Goal: Information Seeking & Learning: Learn about a topic

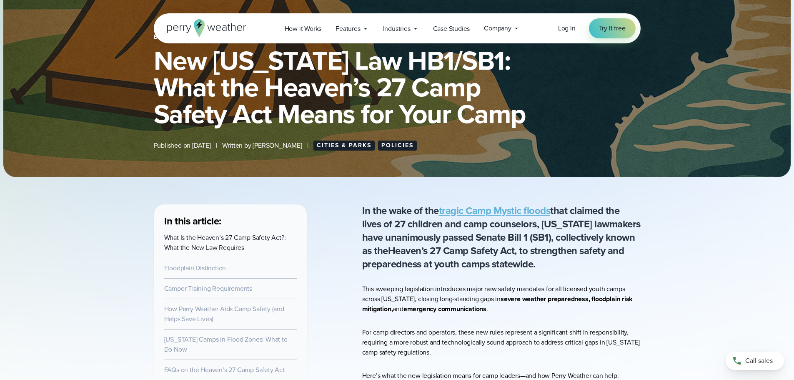
scroll to position [125, 0]
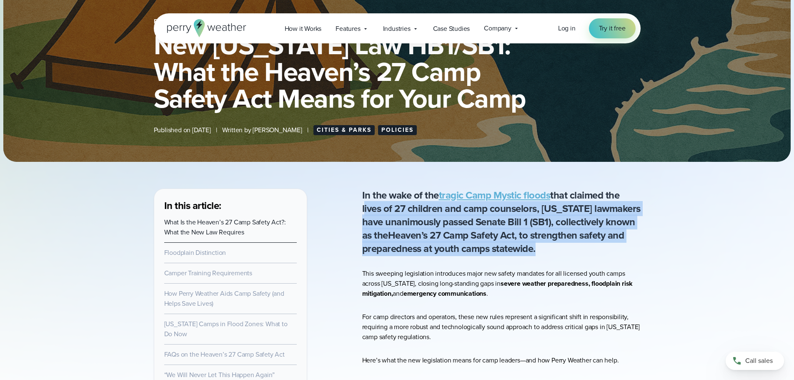
drag, startPoint x: 359, startPoint y: 208, endPoint x: 552, endPoint y: 248, distance: 197.1
click at [548, 251] on p "In the wake of the tragic Camp Mystic floods that claimed the lives of 27 child…" at bounding box center [501, 221] width 279 height 67
drag, startPoint x: 517, startPoint y: 211, endPoint x: 530, endPoint y: 249, distance: 39.8
click at [530, 249] on p "In the wake of the tragic Camp Mystic floods that claimed the lives of 27 child…" at bounding box center [501, 221] width 279 height 67
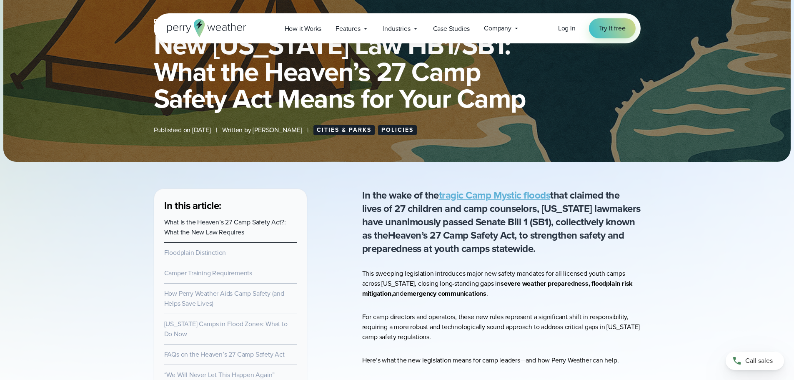
click at [539, 253] on p "In the wake of the tragic Camp Mystic floods that claimed the lives of 27 child…" at bounding box center [501, 221] width 279 height 67
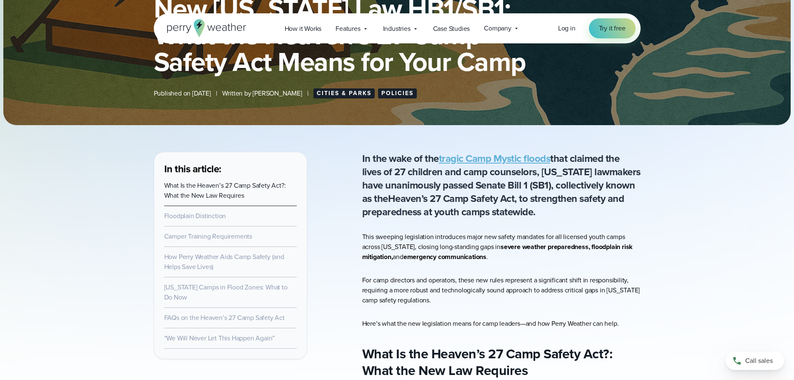
scroll to position [208, 0]
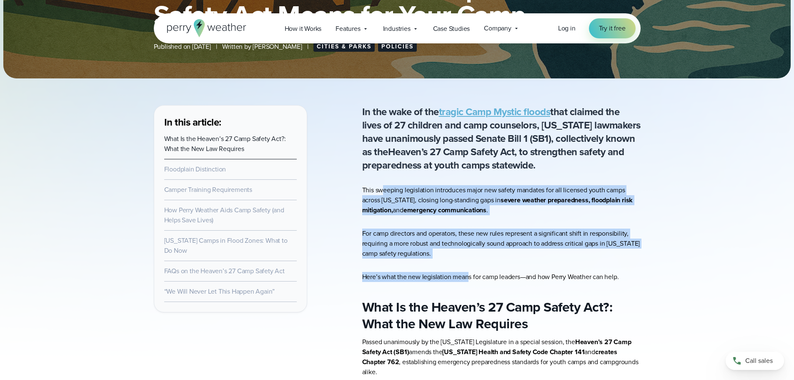
drag, startPoint x: 384, startPoint y: 189, endPoint x: 467, endPoint y: 275, distance: 120.0
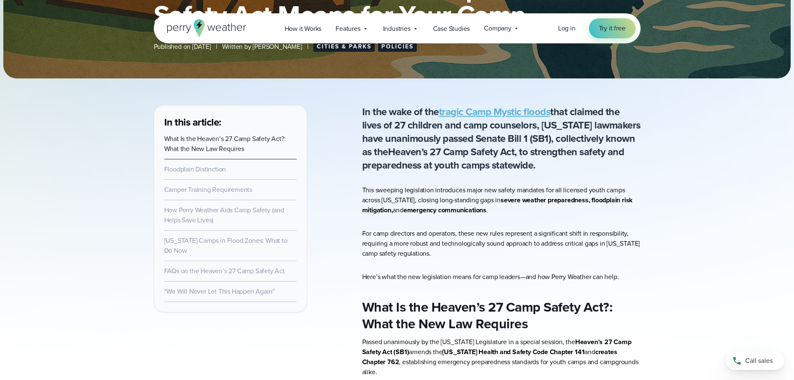
click at [485, 278] on p "Here’s what the new legislation means for camp leaders—and how Perry Weather ca…" at bounding box center [501, 277] width 279 height 10
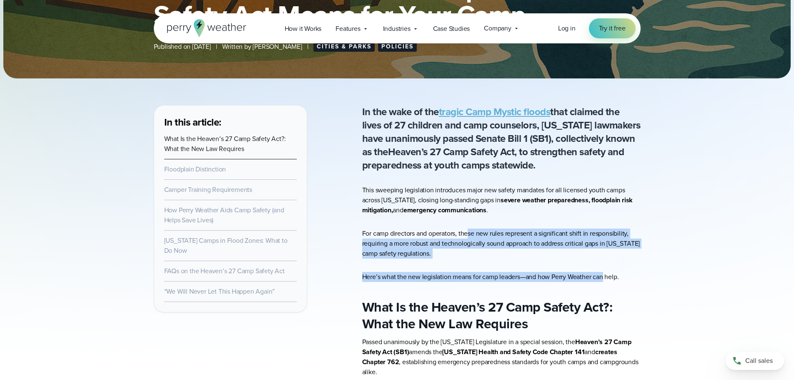
drag, startPoint x: 468, startPoint y: 234, endPoint x: 581, endPoint y: 288, distance: 124.8
click at [542, 282] on p "Here’s what the new legislation means for camp leaders—and how Perry Weather ca…" at bounding box center [501, 277] width 279 height 10
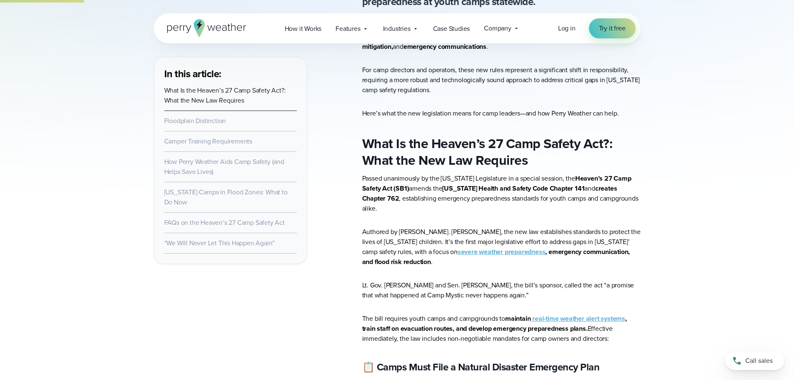
scroll to position [375, 0]
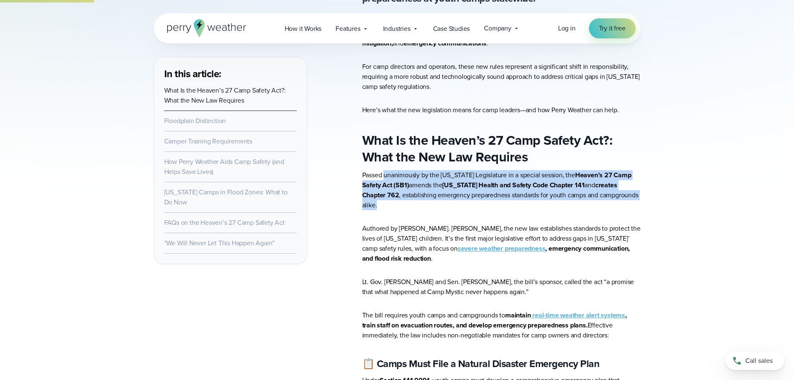
drag, startPoint x: 384, startPoint y: 178, endPoint x: 622, endPoint y: 193, distance: 238.6
click at [622, 193] on p "Passed unanimously by the Texas Legislature in a special session, the Heaven’s …" at bounding box center [501, 190] width 279 height 40
click at [635, 195] on p "Passed unanimously by the Texas Legislature in a special session, the Heaven’s …" at bounding box center [501, 190] width 279 height 40
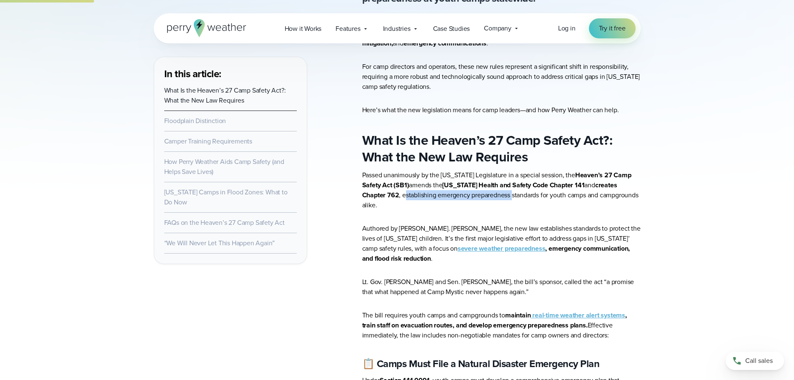
drag, startPoint x: 365, startPoint y: 198, endPoint x: 474, endPoint y: 198, distance: 108.8
click at [474, 198] on p "Passed unanimously by the Texas Legislature in a special session, the Heaven’s …" at bounding box center [501, 190] width 279 height 40
click at [488, 198] on p "Passed unanimously by the Texas Legislature in a special session, the Heaven’s …" at bounding box center [501, 190] width 279 height 40
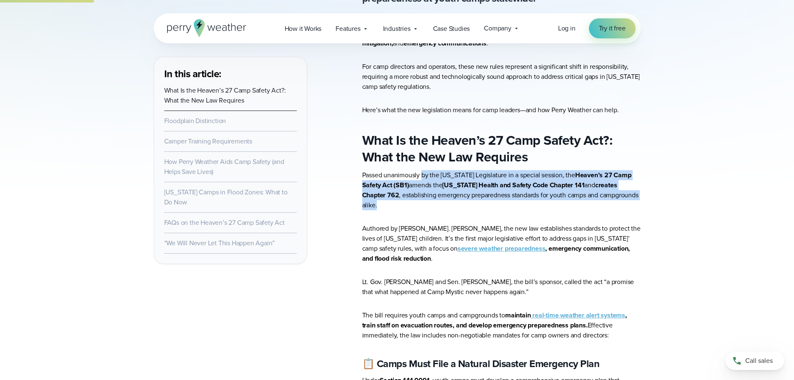
drag, startPoint x: 423, startPoint y: 176, endPoint x: 620, endPoint y: 195, distance: 198.1
click at [620, 195] on p "Passed unanimously by the Texas Legislature in a special session, the Heaven’s …" at bounding box center [501, 190] width 279 height 40
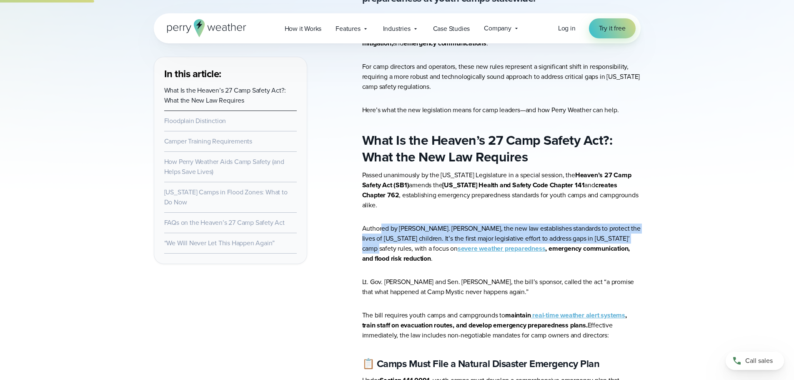
drag, startPoint x: 383, startPoint y: 221, endPoint x: 633, endPoint y: 234, distance: 250.1
click at [633, 234] on p "Authored by Sen. Charles Perry, the new law establishes standards to protect th…" at bounding box center [501, 243] width 279 height 40
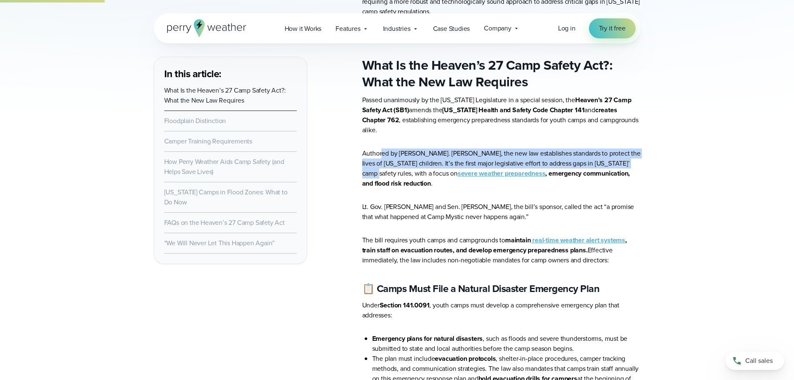
scroll to position [459, 0]
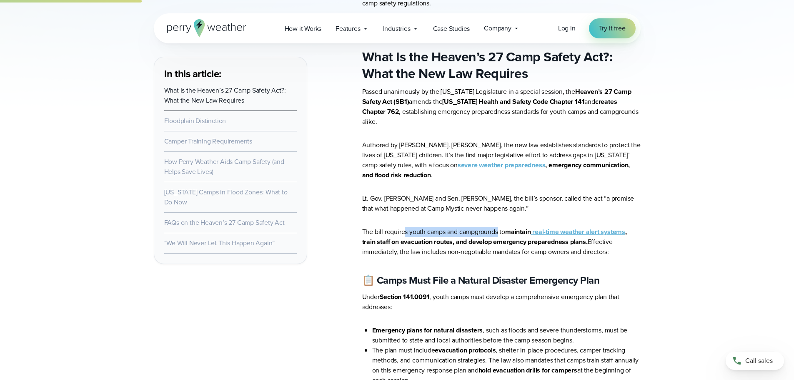
drag, startPoint x: 404, startPoint y: 213, endPoint x: 500, endPoint y: 216, distance: 95.9
click at [500, 227] on p "The bill requires youth camps and campgrounds to maintain real-time weather ale…" at bounding box center [501, 242] width 279 height 30
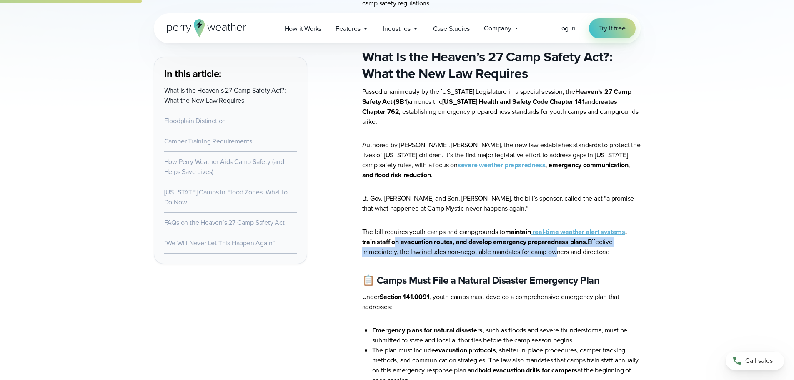
drag, startPoint x: 397, startPoint y: 223, endPoint x: 552, endPoint y: 233, distance: 155.5
click at [552, 233] on p "The bill requires youth camps and campgrounds to maintain real-time weather ale…" at bounding box center [501, 242] width 279 height 30
click at [456, 232] on p "The bill requires youth camps and campgrounds to maintain real-time weather ale…" at bounding box center [501, 242] width 279 height 30
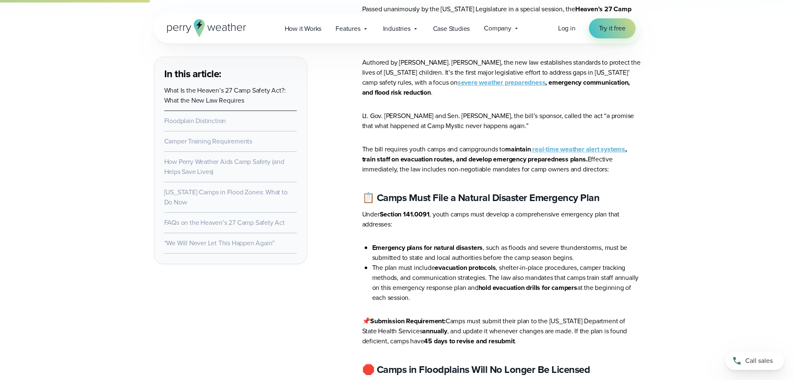
scroll to position [542, 0]
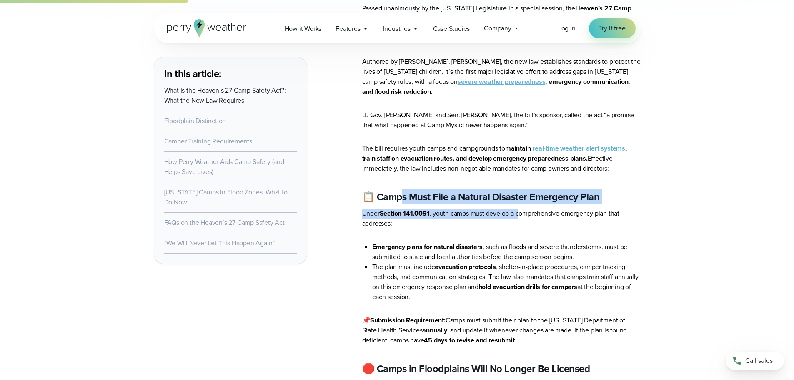
drag, startPoint x: 406, startPoint y: 183, endPoint x: 521, endPoint y: 200, distance: 116.6
click at [446, 208] on p "Under Section 141.0091 , youth camps must develop a comprehensive emergency pla…" at bounding box center [501, 218] width 279 height 20
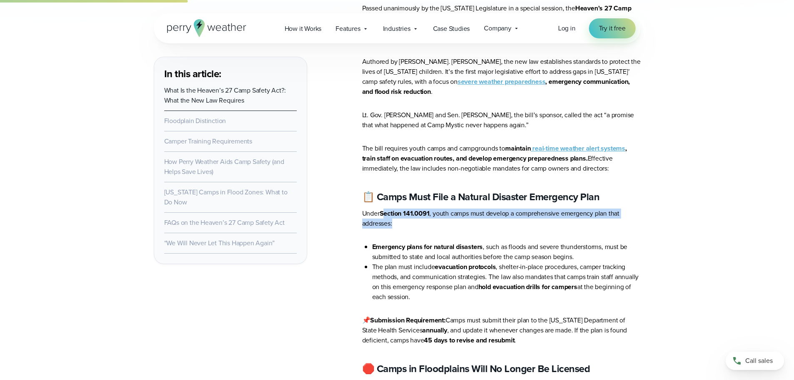
drag, startPoint x: 384, startPoint y: 196, endPoint x: 439, endPoint y: 209, distance: 56.5
click at [439, 209] on p "Under Section 141.0091 , youth camps must develop a comprehensive emergency pla…" at bounding box center [501, 218] width 279 height 20
click at [442, 210] on p "Under Section 141.0091 , youth camps must develop a comprehensive emergency pla…" at bounding box center [501, 218] width 279 height 20
drag, startPoint x: 432, startPoint y: 195, endPoint x: 497, endPoint y: 211, distance: 67.0
click at [497, 211] on p "Under Section 141.0091 , youth camps must develop a comprehensive emergency pla…" at bounding box center [501, 218] width 279 height 20
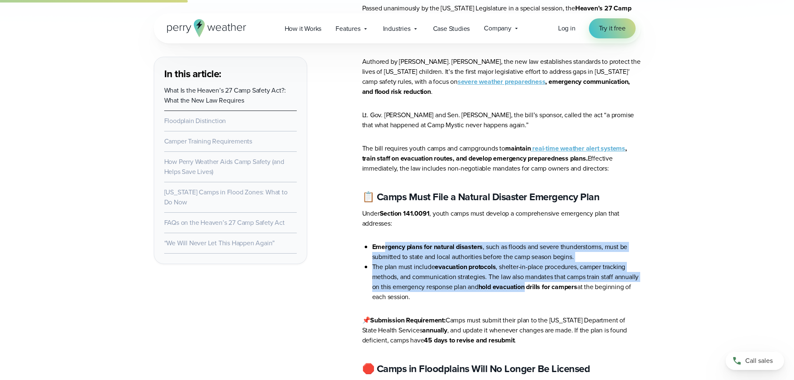
drag, startPoint x: 384, startPoint y: 231, endPoint x: 527, endPoint y: 271, distance: 148.4
click at [527, 271] on ul "Emergency plans for natural disasters , such as floods and severe thunderstorms…" at bounding box center [501, 272] width 279 height 60
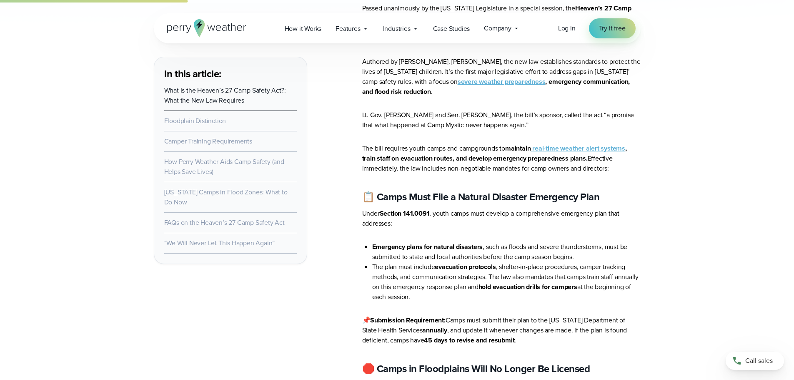
click at [516, 282] on li "The plan must include evacuation protocols , shelter-in-place procedures, campe…" at bounding box center [506, 282] width 269 height 40
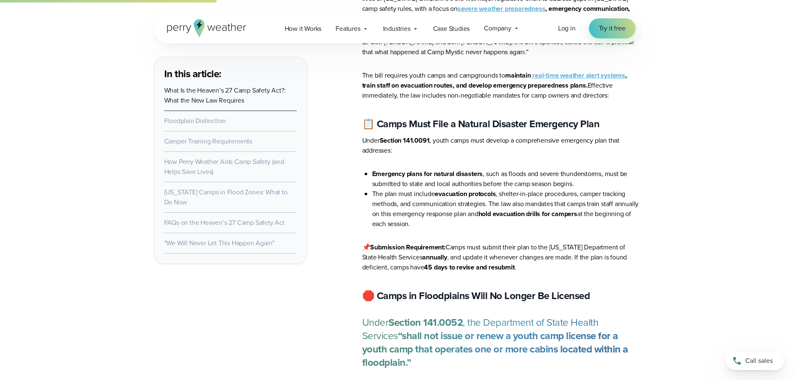
scroll to position [625, 0]
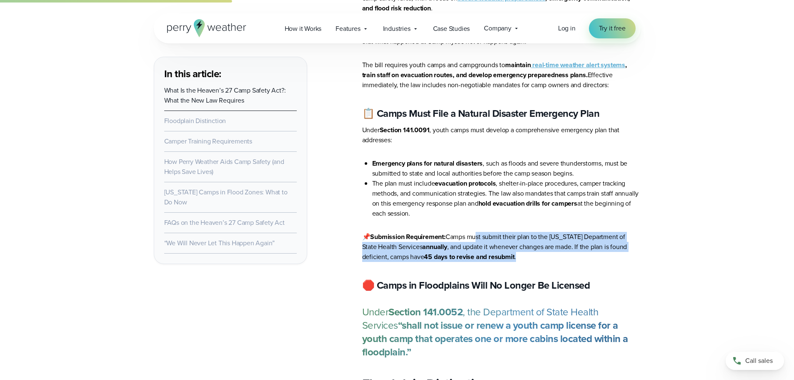
drag, startPoint x: 477, startPoint y: 218, endPoint x: 539, endPoint y: 242, distance: 66.5
click at [539, 242] on p "📌 Submission Requirement: Camps must submit their plan to the Texas Department …" at bounding box center [501, 247] width 279 height 30
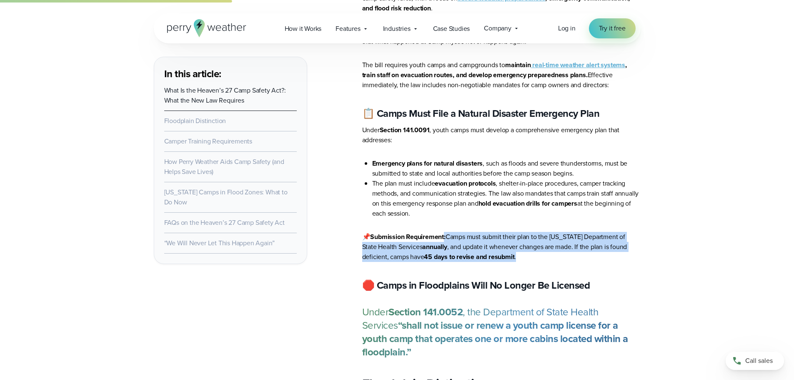
drag, startPoint x: 528, startPoint y: 243, endPoint x: 447, endPoint y: 224, distance: 82.9
click at [447, 232] on p "📌 Submission Requirement: Camps must submit their plan to the Texas Department …" at bounding box center [501, 247] width 279 height 30
click at [445, 232] on strong "Submission Requirement:" at bounding box center [407, 237] width 75 height 10
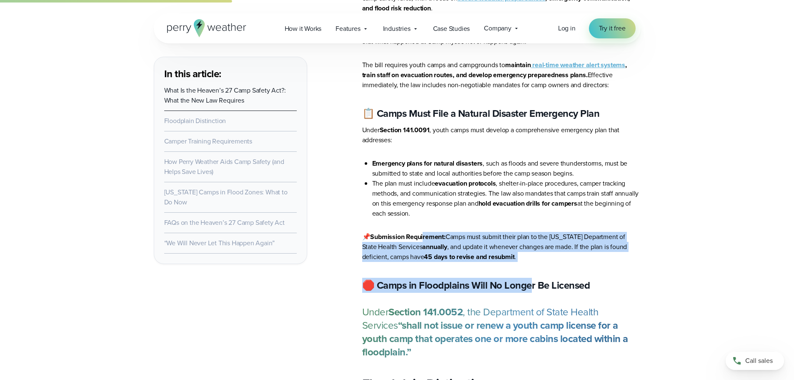
drag, startPoint x: 426, startPoint y: 223, endPoint x: 533, endPoint y: 248, distance: 110.1
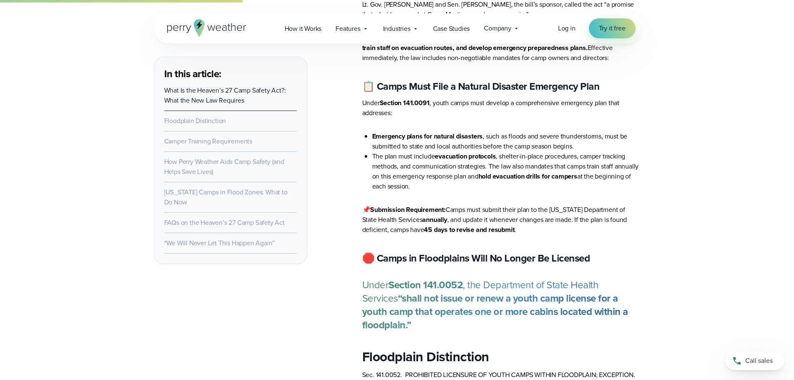
scroll to position [667, 0]
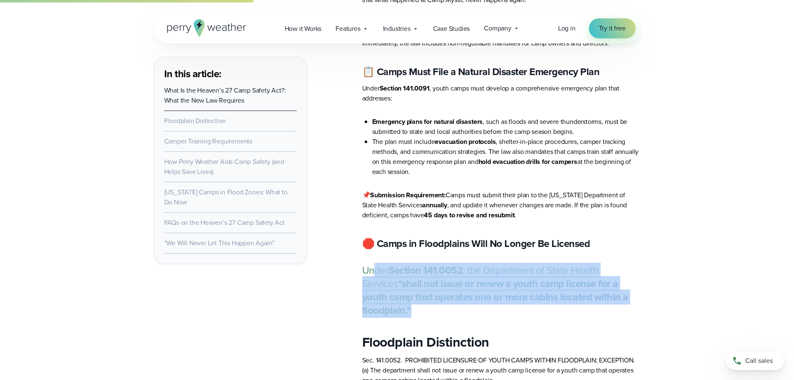
drag, startPoint x: 375, startPoint y: 255, endPoint x: 626, endPoint y: 280, distance: 252.7
click at [626, 280] on p "Under Section 141.0052 , the Department of State Health Services “shall not iss…" at bounding box center [501, 290] width 279 height 53
drag, startPoint x: 623, startPoint y: 282, endPoint x: 605, endPoint y: 282, distance: 17.9
click at [622, 282] on strong "“shall not issue or renew a youth camp license for a youth camp that operates o…" at bounding box center [495, 297] width 266 height 42
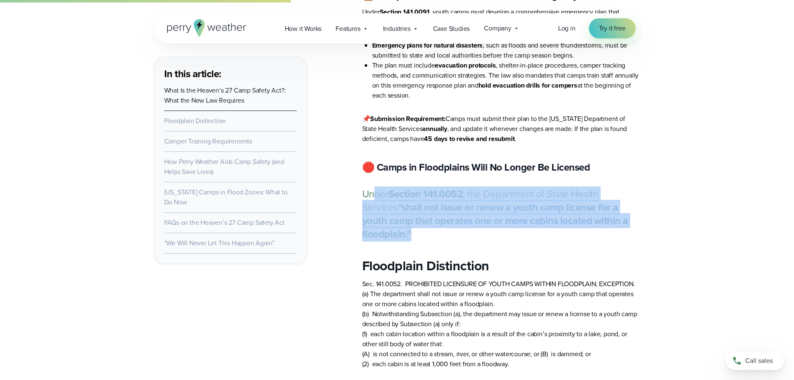
scroll to position [751, 0]
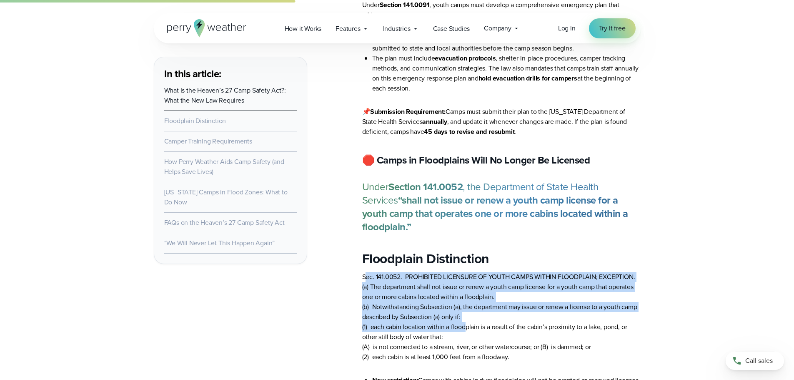
drag, startPoint x: 366, startPoint y: 253, endPoint x: 466, endPoint y: 301, distance: 110.2
click at [466, 301] on p "Sec. 141.0052. PROHIBITED LICENSURE OF YOUTH CAMPS WITHIN FLOODPLAIN; EXCEPTION…" at bounding box center [501, 317] width 279 height 90
click at [462, 303] on p "Sec. 141.0052. PROHIBITED LICENSURE OF YOUTH CAMPS WITHIN FLOODPLAIN; EXCEPTION…" at bounding box center [501, 317] width 279 height 90
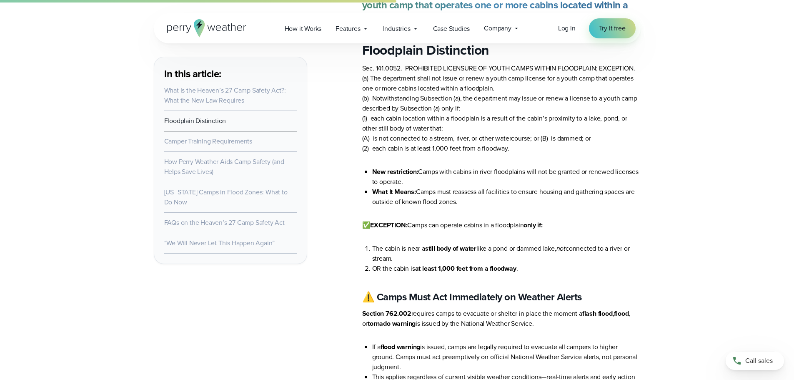
scroll to position [1001, 0]
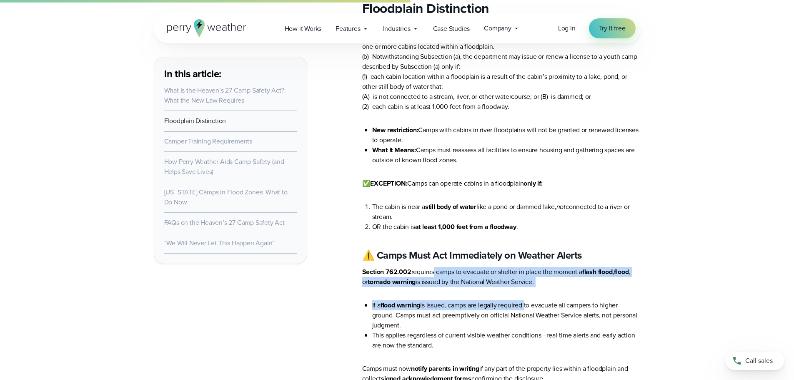
drag, startPoint x: 431, startPoint y: 249, endPoint x: 526, endPoint y: 264, distance: 96.2
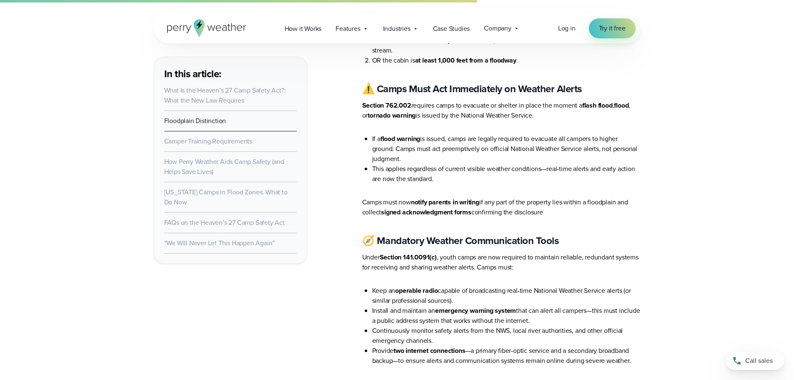
scroll to position [1167, 0]
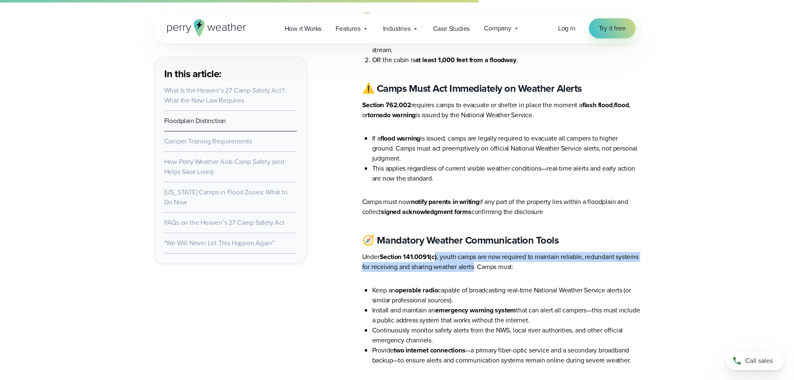
drag, startPoint x: 435, startPoint y: 232, endPoint x: 474, endPoint y: 250, distance: 43.1
click at [474, 252] on p "Under Section 141.0091(c) , youth camps are now required to maintain reliable, …" at bounding box center [501, 262] width 279 height 20
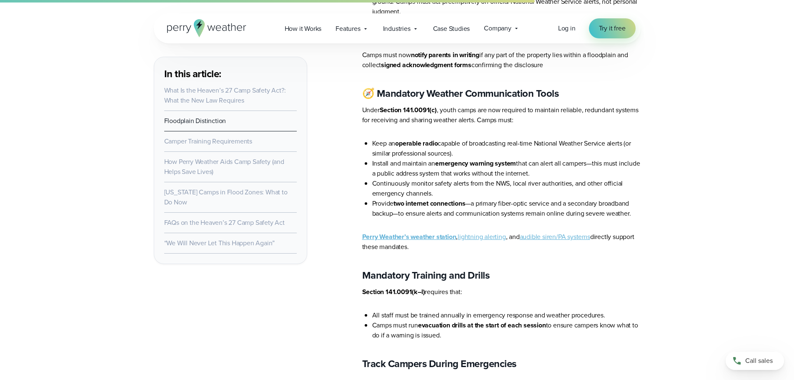
scroll to position [1334, 0]
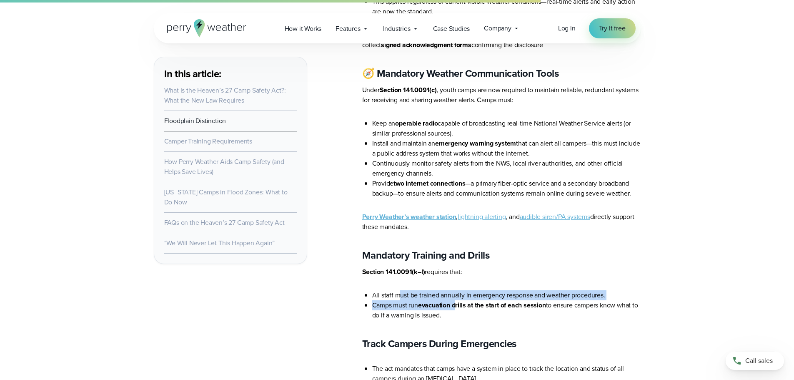
drag, startPoint x: 399, startPoint y: 269, endPoint x: 456, endPoint y: 281, distance: 58.0
click at [460, 300] on strong "evacuation drills at the start of each session" at bounding box center [482, 305] width 128 height 10
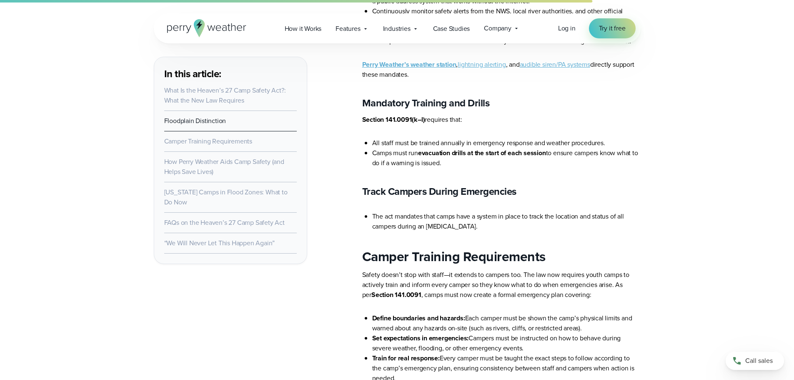
scroll to position [1501, 0]
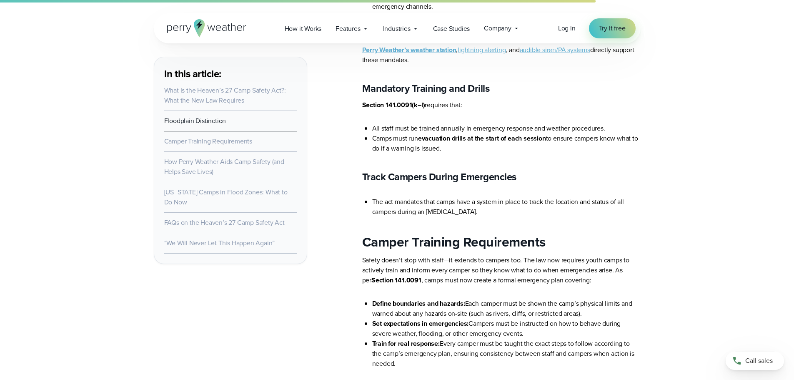
drag, startPoint x: 378, startPoint y: 244, endPoint x: 456, endPoint y: 343, distance: 126.2
click at [460, 342] on article "In the wake of the tragic Camp Mystic floods that claimed the lives of 27 child…" at bounding box center [501, 246] width 279 height 2867
click at [423, 341] on li "Train for real response: Every camper must be taught the exact steps to follow …" at bounding box center [506, 354] width 269 height 30
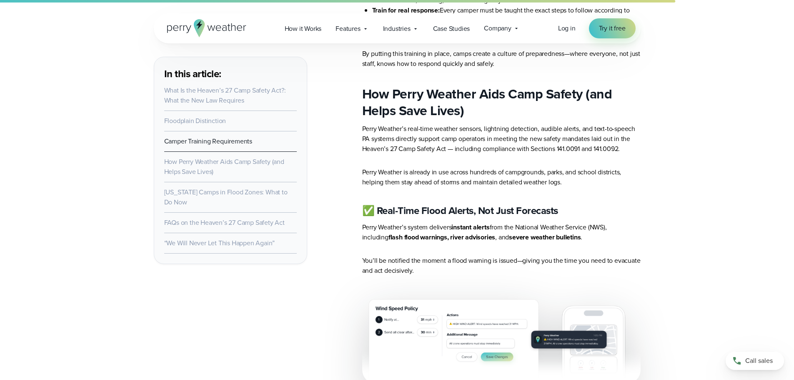
scroll to position [1835, 0]
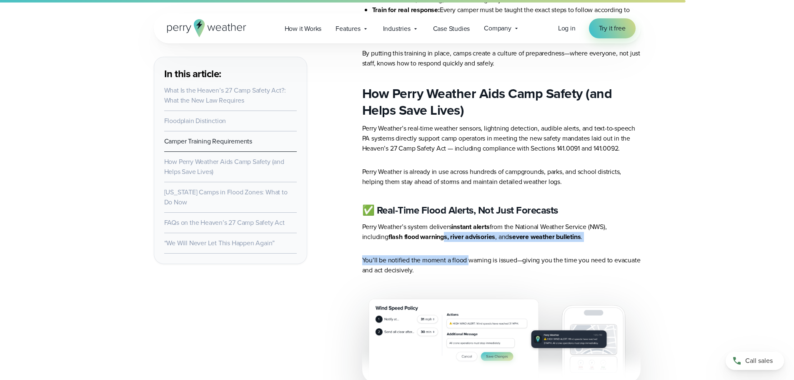
drag, startPoint x: 434, startPoint y: 215, endPoint x: 467, endPoint y: 248, distance: 46.6
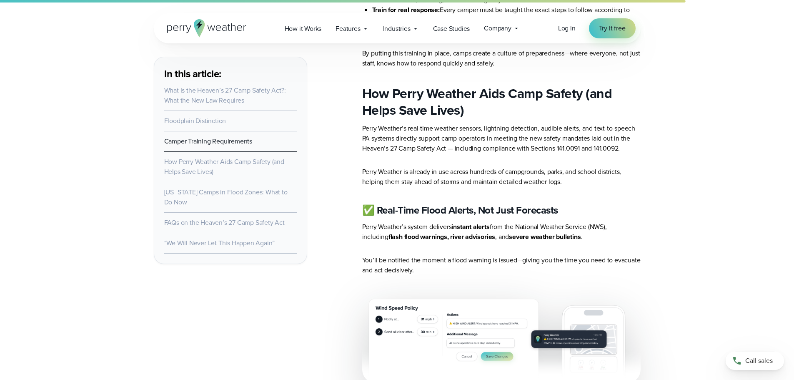
click at [464, 255] on p "You’ll be notified the moment a flood warning is issued—giving you the time you…" at bounding box center [501, 265] width 279 height 20
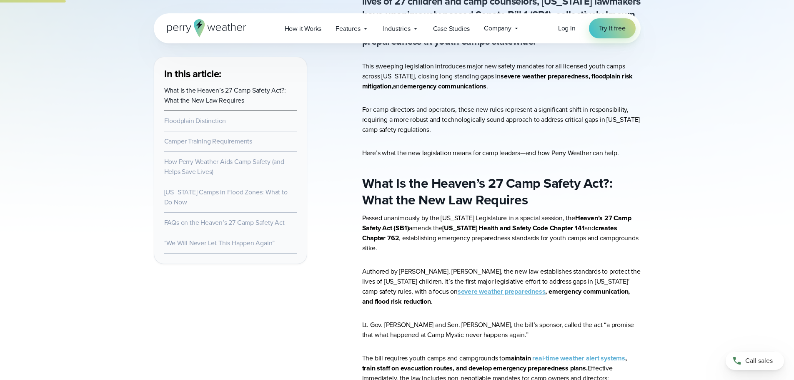
scroll to position [334, 0]
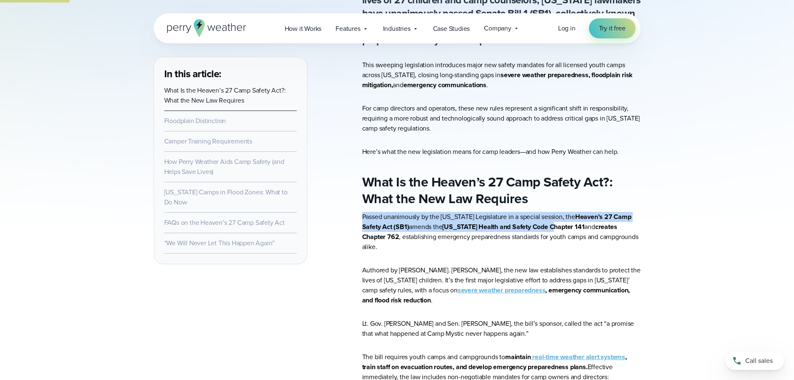
drag, startPoint x: 363, startPoint y: 215, endPoint x: 556, endPoint y: 232, distance: 193.4
click at [550, 231] on p "Passed unanimously by the Texas Legislature in a special session, the Heaven’s …" at bounding box center [501, 232] width 279 height 40
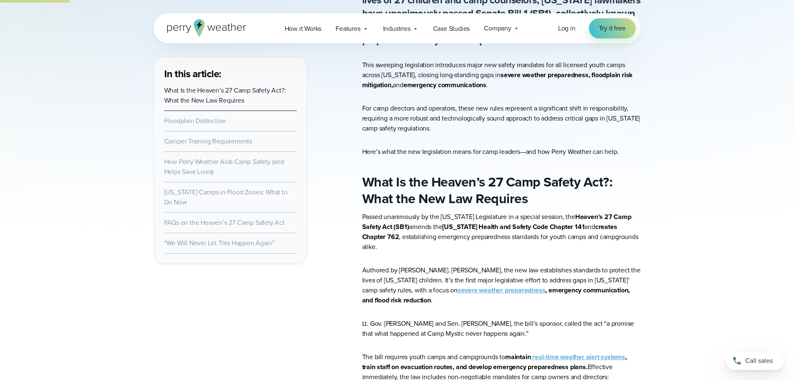
click at [603, 234] on p "Passed unanimously by the Texas Legislature in a special session, the Heaven’s …" at bounding box center [501, 232] width 279 height 40
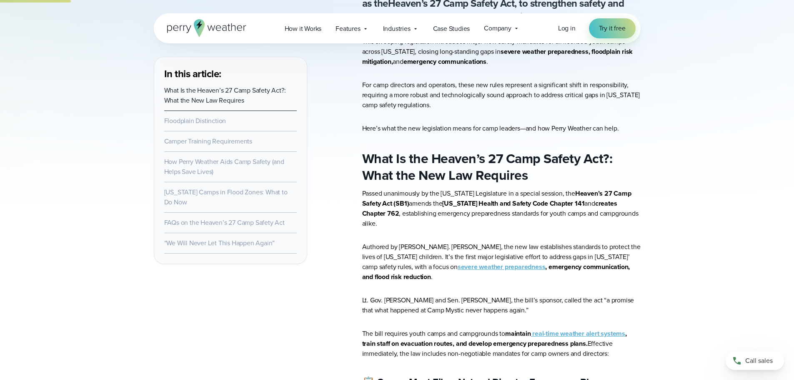
scroll to position [375, 0]
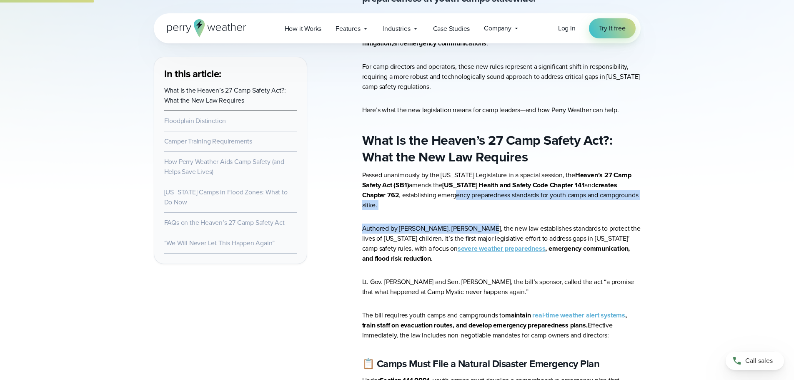
drag, startPoint x: 415, startPoint y: 199, endPoint x: 485, endPoint y: 209, distance: 70.8
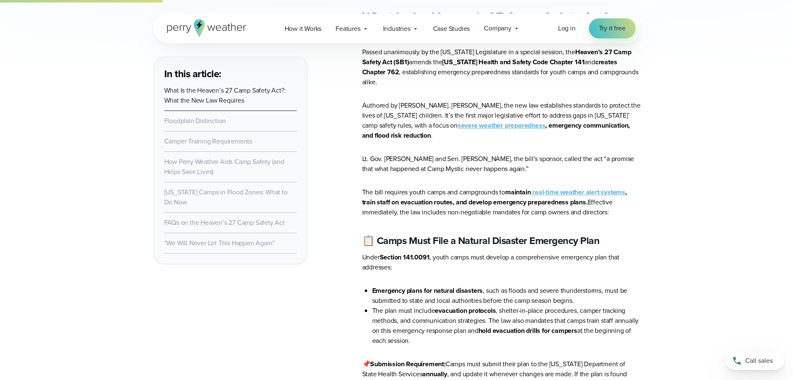
scroll to position [500, 0]
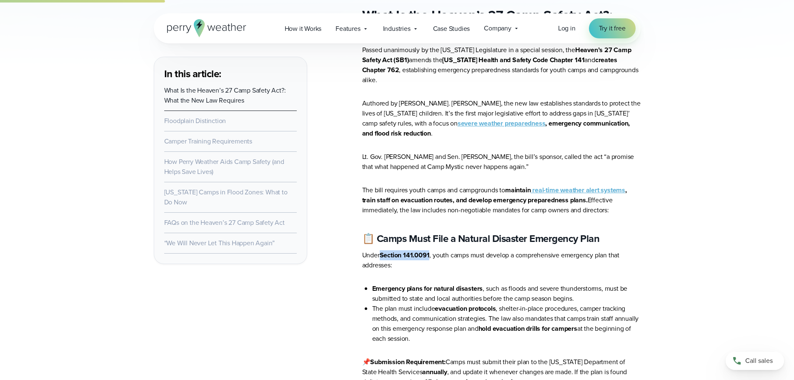
drag, startPoint x: 382, startPoint y: 239, endPoint x: 431, endPoint y: 239, distance: 48.4
click at [431, 250] on p "Under Section 141.0091 , youth camps must develop a comprehensive emergency pla…" at bounding box center [501, 260] width 279 height 20
copy strong "Section 141.0091"
drag, startPoint x: 730, startPoint y: 134, endPoint x: 725, endPoint y: 138, distance: 7.2
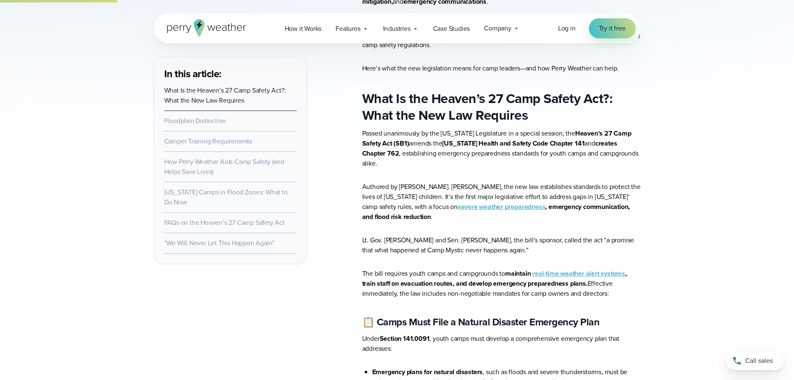
scroll to position [375, 0]
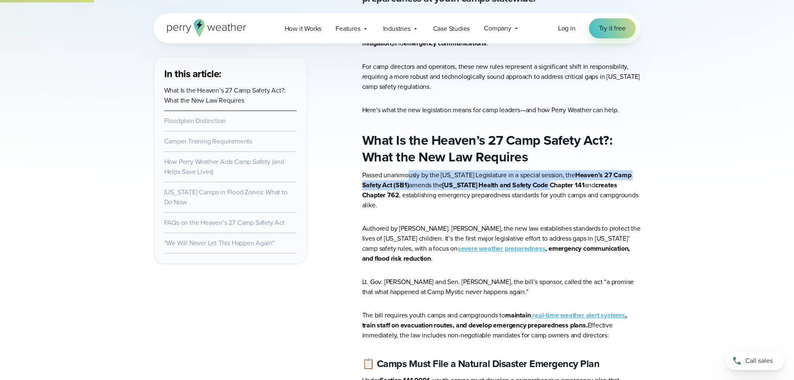
drag, startPoint x: 409, startPoint y: 176, endPoint x: 586, endPoint y: 191, distance: 177.8
click at [537, 187] on p "Passed unanimously by the Texas Legislature in a special session, the Heaven’s …" at bounding box center [501, 190] width 279 height 40
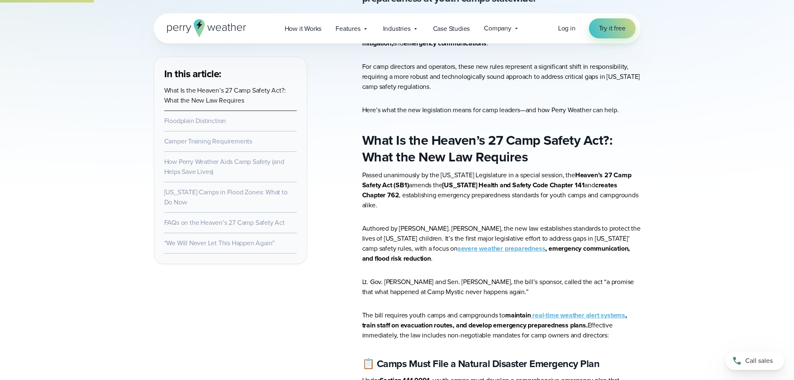
drag, startPoint x: 586, startPoint y: 191, endPoint x: 653, endPoint y: 193, distance: 67.6
click at [587, 191] on p "Passed unanimously by the Texas Legislature in a special session, the Heaven’s …" at bounding box center [501, 190] width 279 height 40
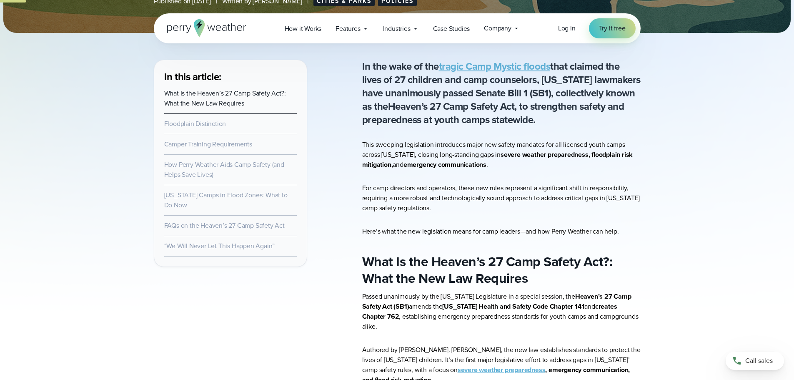
scroll to position [250, 0]
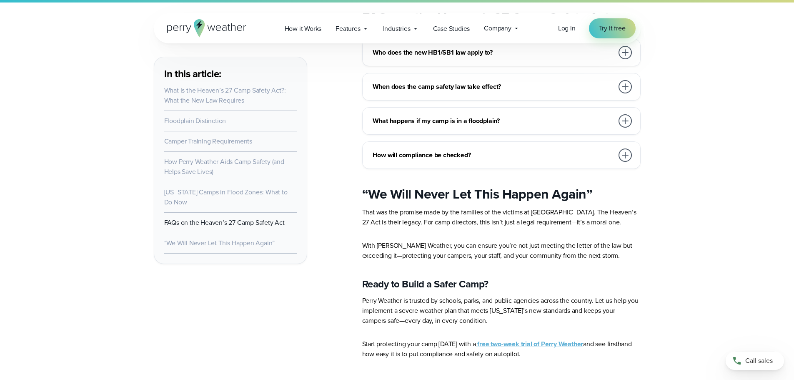
scroll to position [2807, 0]
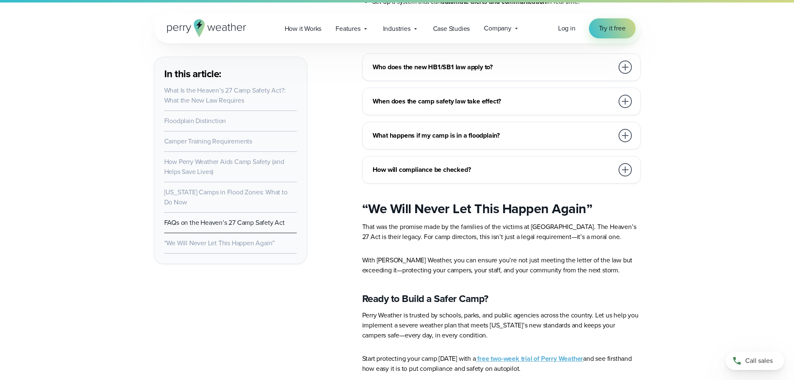
click at [631, 163] on div at bounding box center [625, 169] width 13 height 13
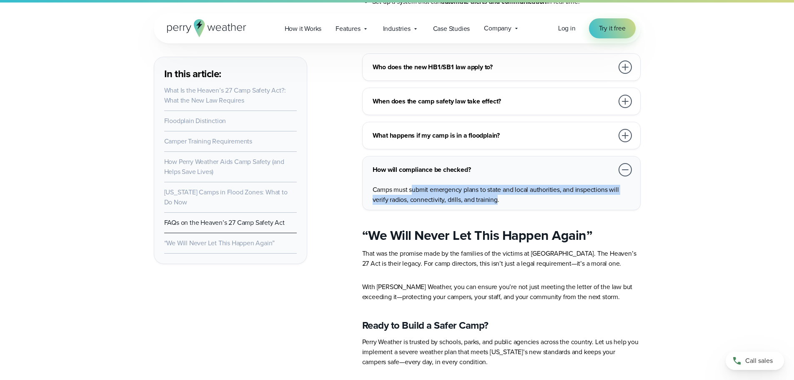
drag, startPoint x: 414, startPoint y: 170, endPoint x: 496, endPoint y: 181, distance: 82.9
click at [496, 185] on p "Camps must submit emergency plans to state and local authorities, and inspectio…" at bounding box center [503, 195] width 261 height 20
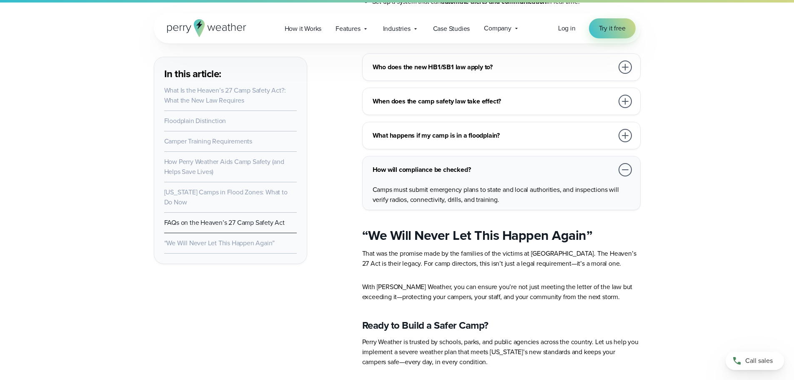
click at [513, 185] on p "Camps must submit emergency plans to state and local authorities, and inspectio…" at bounding box center [503, 195] width 261 height 20
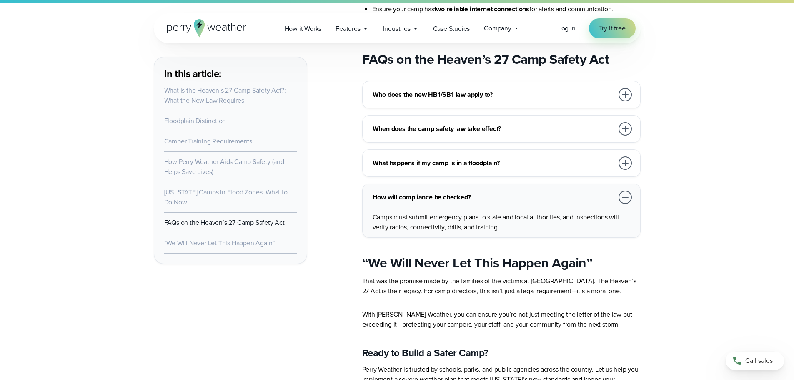
scroll to position [2766, 0]
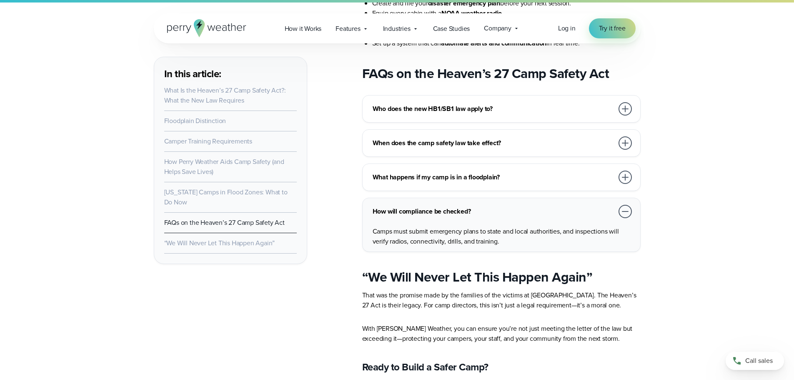
click at [626, 102] on div at bounding box center [625, 108] width 13 height 13
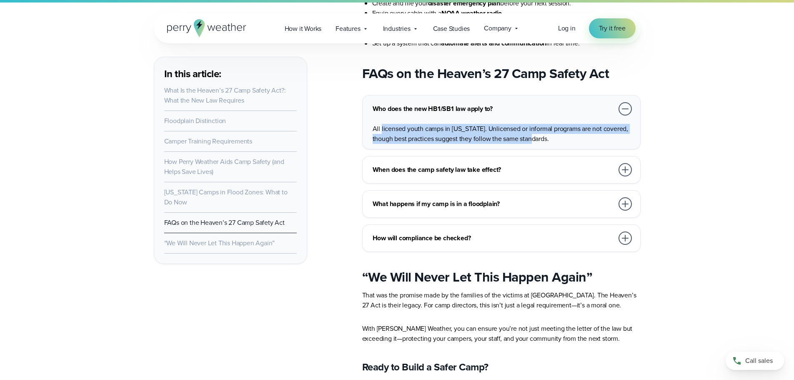
drag, startPoint x: 381, startPoint y: 109, endPoint x: 526, endPoint y: 118, distance: 145.4
click at [526, 124] on p "All licensed youth camps in Texas. Unlicensed or informal programs are not cove…" at bounding box center [503, 134] width 261 height 20
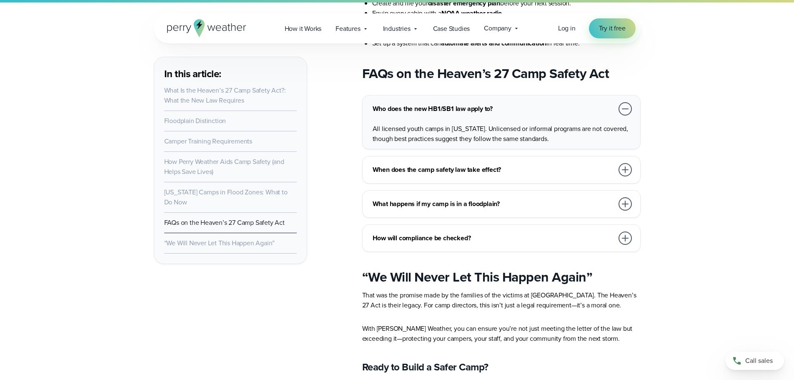
click at [540, 124] on p "All licensed youth camps in Texas. Unlicensed or informal programs are not cove…" at bounding box center [503, 134] width 261 height 20
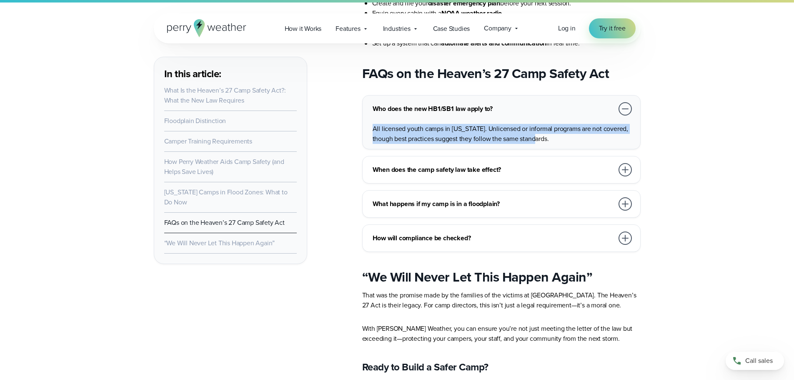
drag, startPoint x: 534, startPoint y: 123, endPoint x: 372, endPoint y: 105, distance: 162.7
click at [373, 124] on p "All licensed youth camps in Texas. Unlicensed or informal programs are not cove…" at bounding box center [503, 134] width 261 height 20
click at [377, 124] on p "All licensed youth camps in Texas. Unlicensed or informal programs are not cove…" at bounding box center [503, 134] width 261 height 20
drag, startPoint x: 531, startPoint y: 120, endPoint x: 374, endPoint y: 111, distance: 157.9
click at [374, 124] on p "All licensed youth camps in Texas. Unlicensed or informal programs are not cove…" at bounding box center [503, 134] width 261 height 20
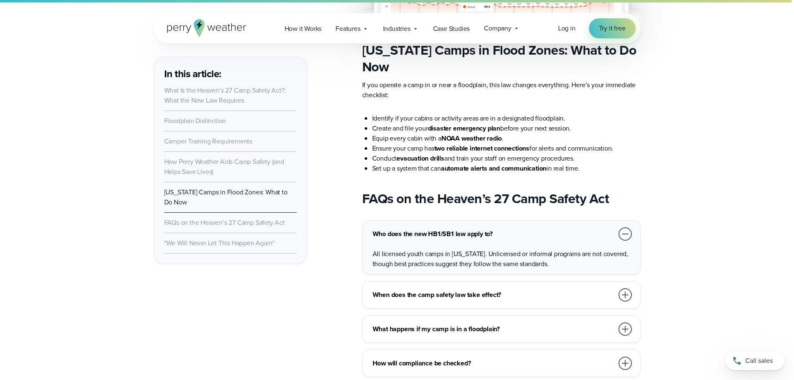
scroll to position [2682, 0]
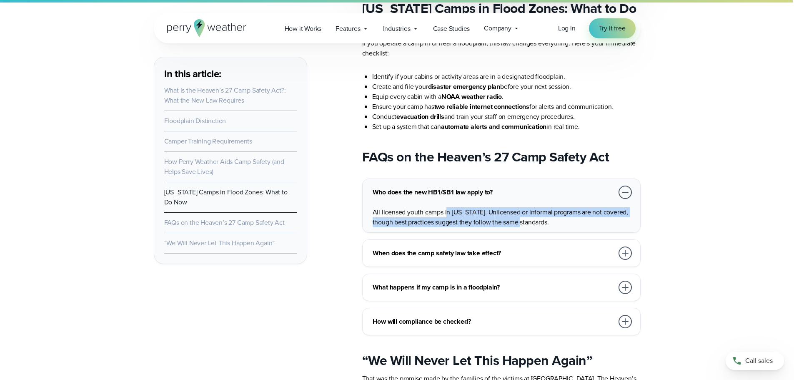
drag, startPoint x: 447, startPoint y: 195, endPoint x: 547, endPoint y: 204, distance: 101.4
click at [515, 207] on p "All licensed youth camps in Texas. Unlicensed or informal programs are not cove…" at bounding box center [503, 217] width 261 height 20
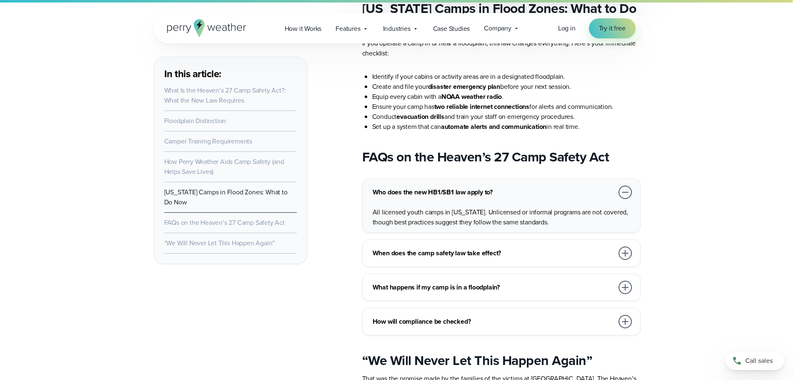
click at [546, 207] on p "All licensed youth camps in Texas. Unlicensed or informal programs are not cove…" at bounding box center [503, 217] width 261 height 20
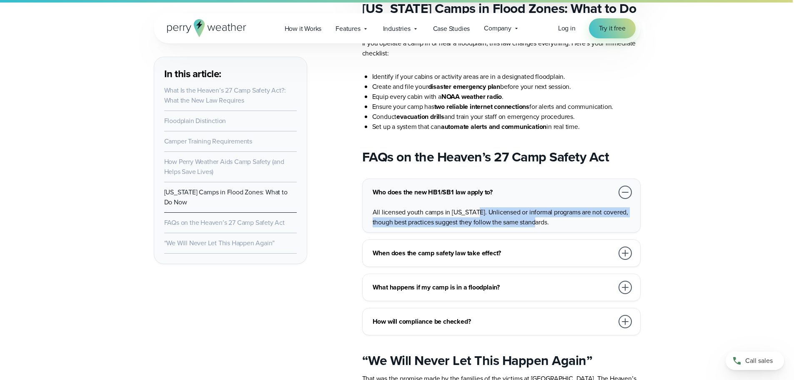
drag, startPoint x: 533, startPoint y: 204, endPoint x: 476, endPoint y: 193, distance: 58.3
click at [476, 207] on p "All licensed youth camps in Texas. Unlicensed or informal programs are not cove…" at bounding box center [503, 217] width 261 height 20
click at [480, 207] on p "All licensed youth camps in Texas. Unlicensed or informal programs are not cove…" at bounding box center [503, 217] width 261 height 20
drag, startPoint x: 399, startPoint y: 192, endPoint x: 544, endPoint y: 200, distance: 144.9
click at [544, 207] on p "All licensed youth camps in Texas. Unlicensed or informal programs are not cove…" at bounding box center [503, 217] width 261 height 20
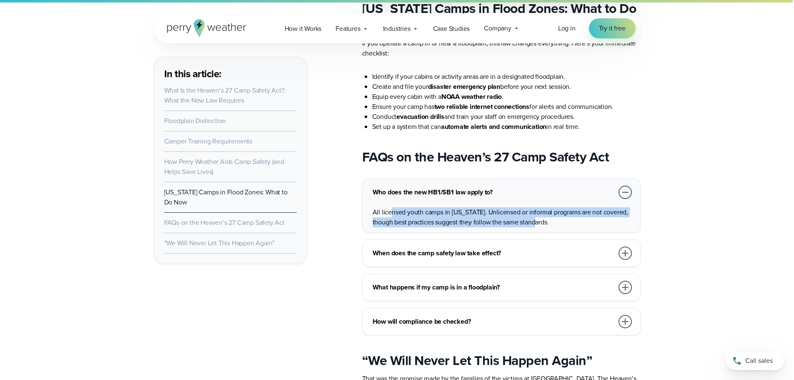
click at [544, 207] on p "All licensed youth camps in Texas. Unlicensed or informal programs are not cove…" at bounding box center [503, 217] width 261 height 20
drag, startPoint x: 538, startPoint y: 203, endPoint x: 374, endPoint y: 191, distance: 164.3
click at [374, 207] on p "All licensed youth camps in Texas. Unlicensed or informal programs are not cove…" at bounding box center [503, 217] width 261 height 20
copy p "All licensed youth camps in Texas. Unlicensed or informal programs are not cove…"
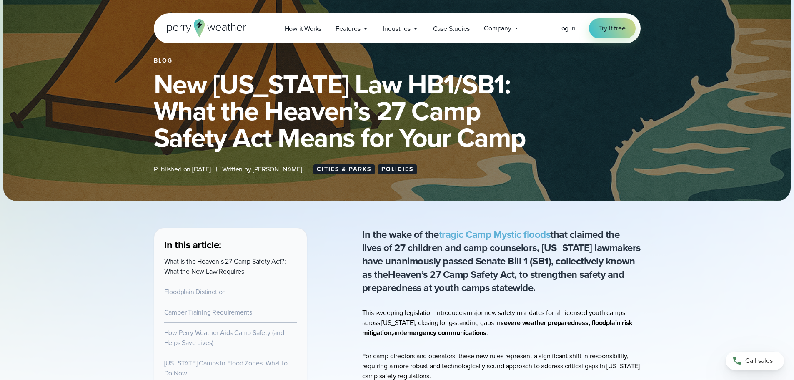
scroll to position [125, 0]
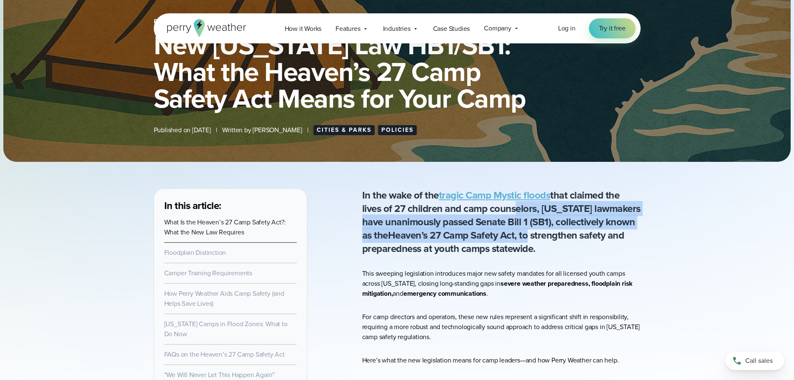
drag, startPoint x: 514, startPoint y: 210, endPoint x: 519, endPoint y: 241, distance: 31.7
click at [519, 241] on p "In the wake of the tragic Camp Mystic floods that claimed the lives of 27 child…" at bounding box center [501, 221] width 279 height 67
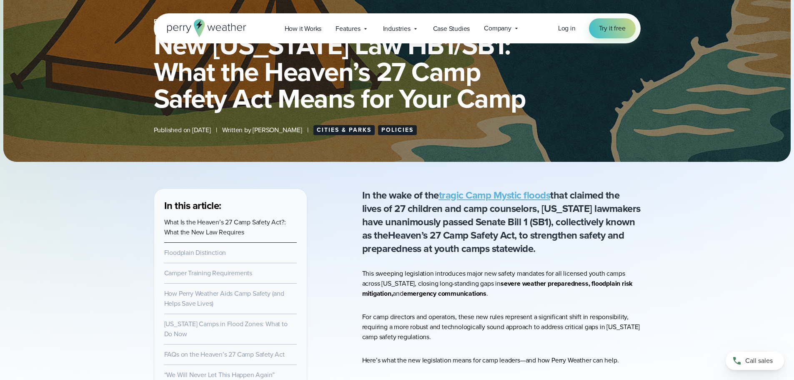
click at [518, 253] on p "In the wake of the tragic Camp Mystic floods that claimed the lives of 27 child…" at bounding box center [501, 221] width 279 height 67
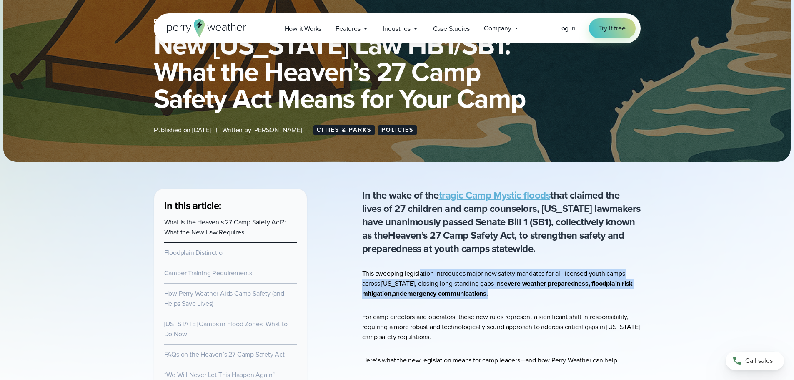
drag, startPoint x: 420, startPoint y: 269, endPoint x: 537, endPoint y: 296, distance: 120.7
click at [537, 296] on p "This sweeping legislation introduces major new safety mandates for all licensed…" at bounding box center [501, 284] width 279 height 30
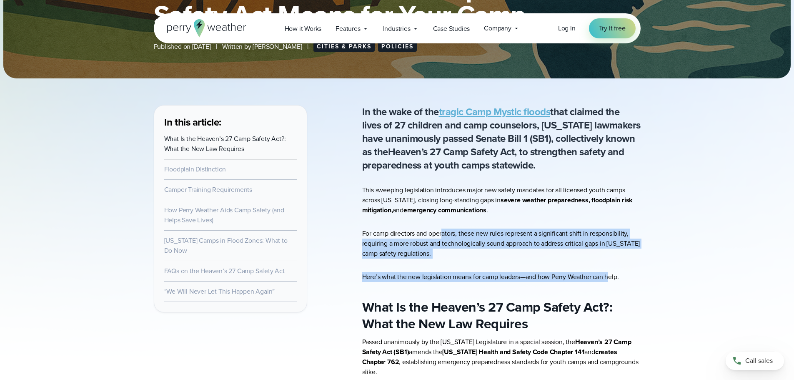
drag, startPoint x: 444, startPoint y: 231, endPoint x: 610, endPoint y: 274, distance: 171.9
click at [557, 277] on p "Here’s what the new legislation means for camp leaders—and how Perry Weather ca…" at bounding box center [501, 277] width 279 height 10
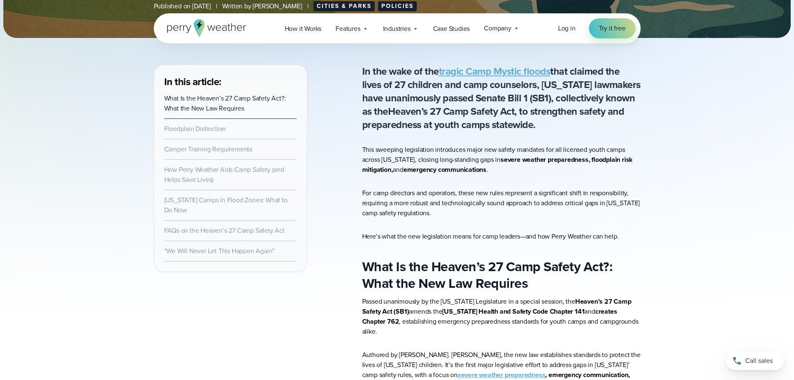
scroll to position [292, 0]
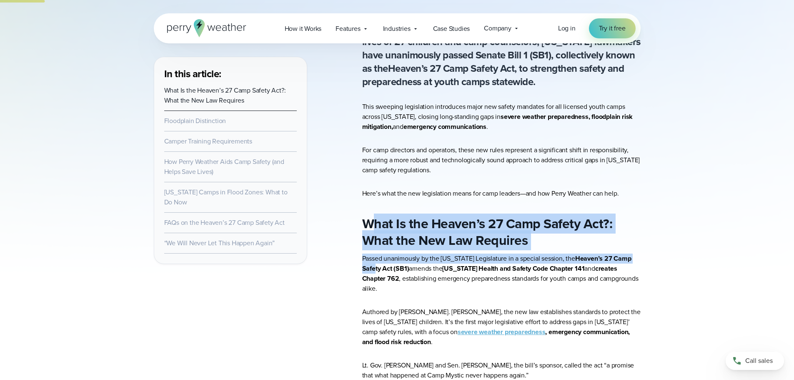
drag, startPoint x: 370, startPoint y: 226, endPoint x: 630, endPoint y: 262, distance: 262.7
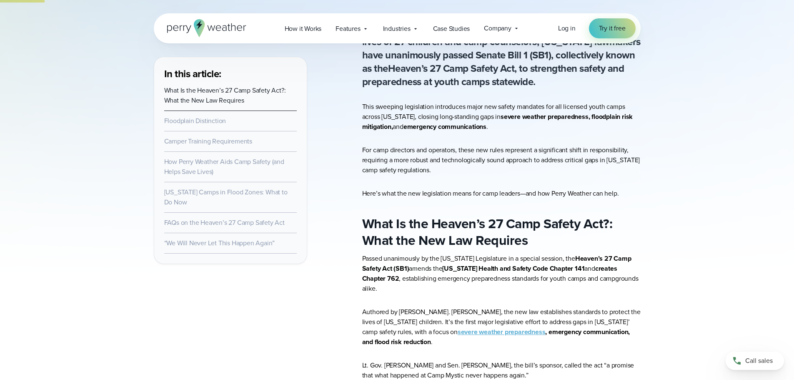
click at [617, 271] on strong "creates Chapter 762" at bounding box center [489, 274] width 255 height 20
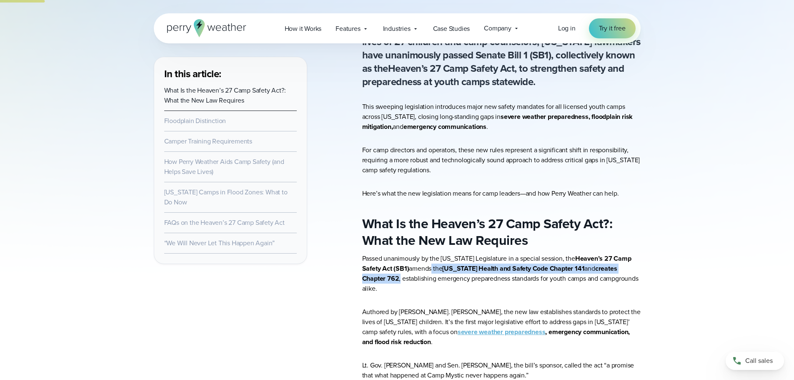
drag, startPoint x: 409, startPoint y: 267, endPoint x: 646, endPoint y: 285, distance: 237.9
drag, startPoint x: 564, startPoint y: 272, endPoint x: 624, endPoint y: 272, distance: 60.5
click at [624, 272] on p "Passed unanimously by the Texas Legislature in a special session, the Heaven’s …" at bounding box center [501, 274] width 279 height 40
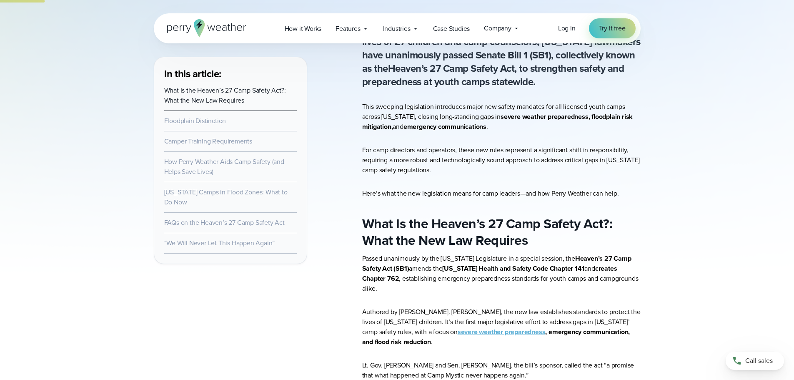
click at [627, 277] on p "Passed unanimously by the Texas Legislature in a special session, the Heaven’s …" at bounding box center [501, 274] width 279 height 40
drag, startPoint x: 623, startPoint y: 272, endPoint x: 587, endPoint y: 270, distance: 36.4
click at [587, 270] on p "Passed unanimously by the Texas Legislature in a special session, the Heaven’s …" at bounding box center [501, 274] width 279 height 40
copy strong "Chapter 762"
drag, startPoint x: 369, startPoint y: 279, endPoint x: 630, endPoint y: 279, distance: 261.0
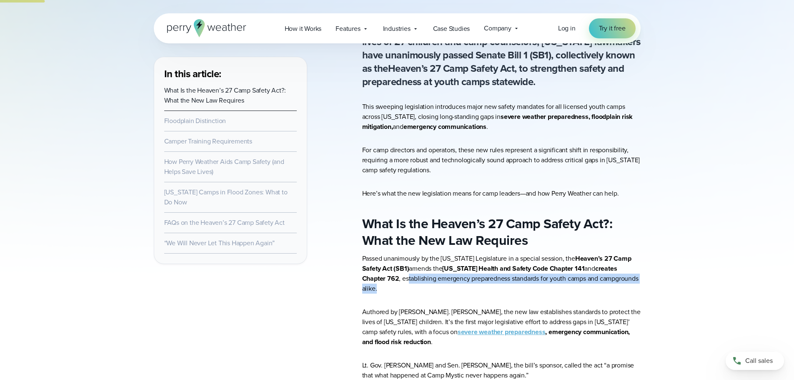
click at [630, 279] on p "Passed unanimously by the Texas Legislature in a special session, the Heaven’s …" at bounding box center [501, 274] width 279 height 40
drag, startPoint x: 488, startPoint y: 137, endPoint x: 454, endPoint y: 132, distance: 34.1
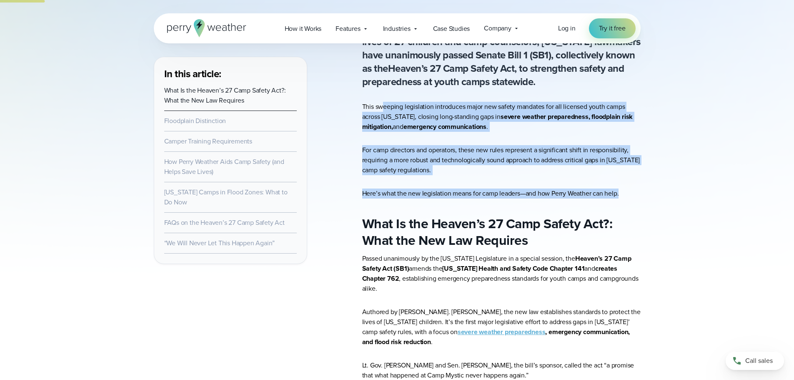
drag, startPoint x: 381, startPoint y: 109, endPoint x: 636, endPoint y: 191, distance: 267.9
click at [636, 191] on p "Here’s what the new legislation means for camp leaders—and how Perry Weather ca…" at bounding box center [501, 193] width 279 height 10
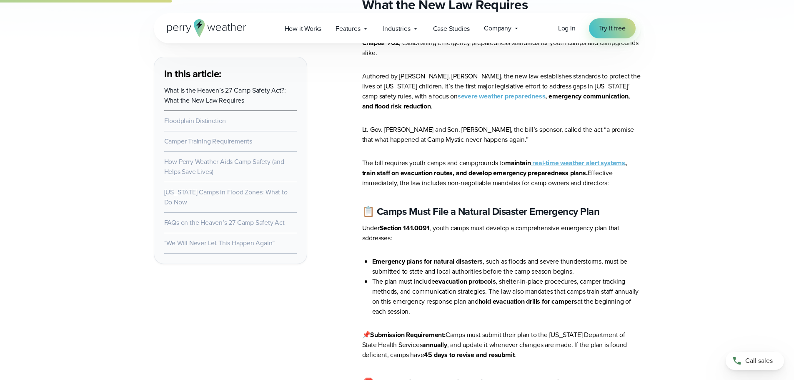
scroll to position [542, 0]
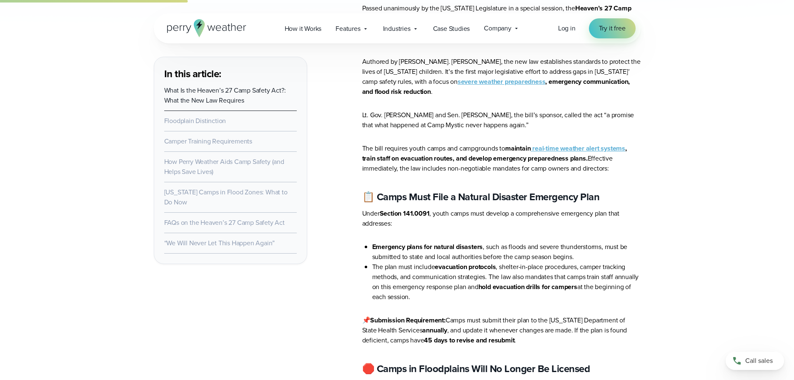
drag, startPoint x: 449, startPoint y: 232, endPoint x: 532, endPoint y: 290, distance: 101.9
click at [567, 280] on ul "Emergency plans for natural disasters , such as floods and severe thunderstorms…" at bounding box center [501, 272] width 279 height 60
drag, startPoint x: 532, startPoint y: 290, endPoint x: 517, endPoint y: 290, distance: 15.4
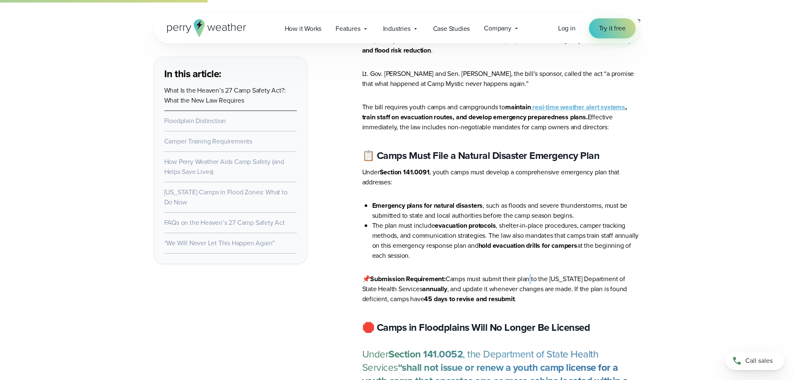
scroll to position [584, 0]
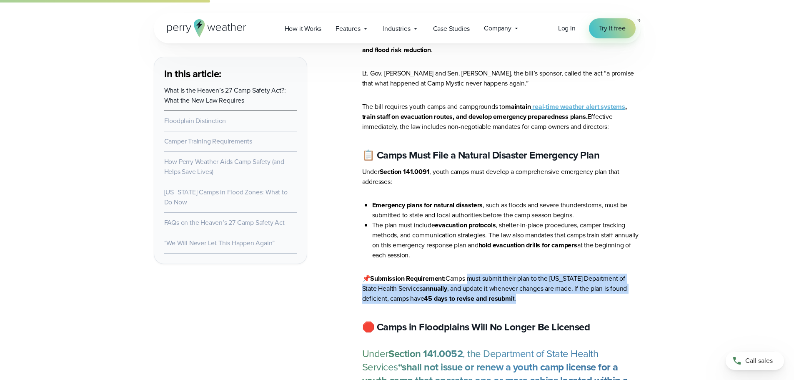
drag, startPoint x: 469, startPoint y: 264, endPoint x: 552, endPoint y: 284, distance: 85.4
click at [552, 284] on p "📌 Submission Requirement: Camps must submit their plan to the Texas Department …" at bounding box center [501, 289] width 279 height 30
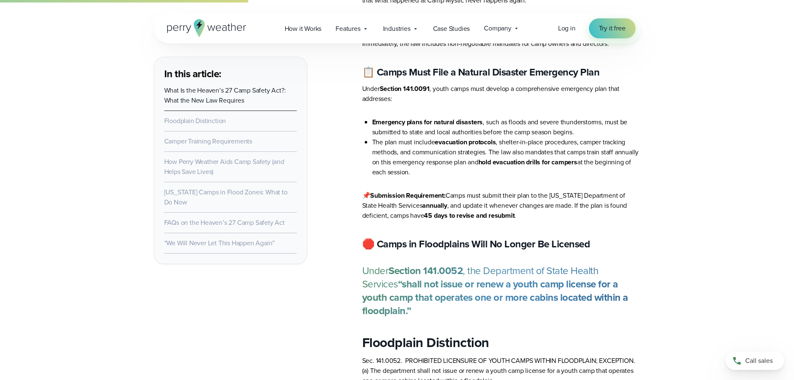
scroll to position [667, 0]
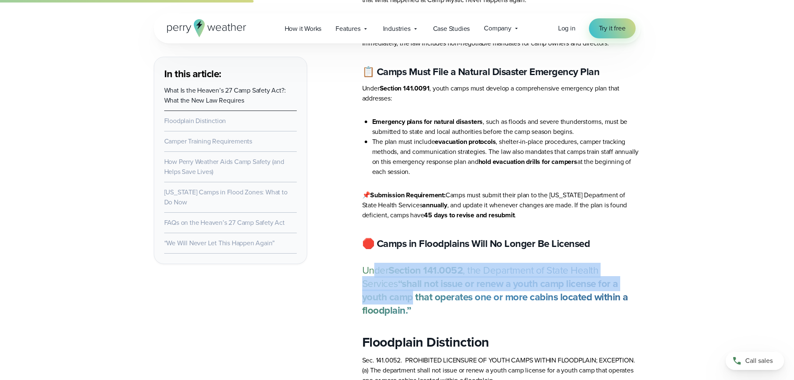
drag, startPoint x: 374, startPoint y: 260, endPoint x: 648, endPoint y: 275, distance: 274.3
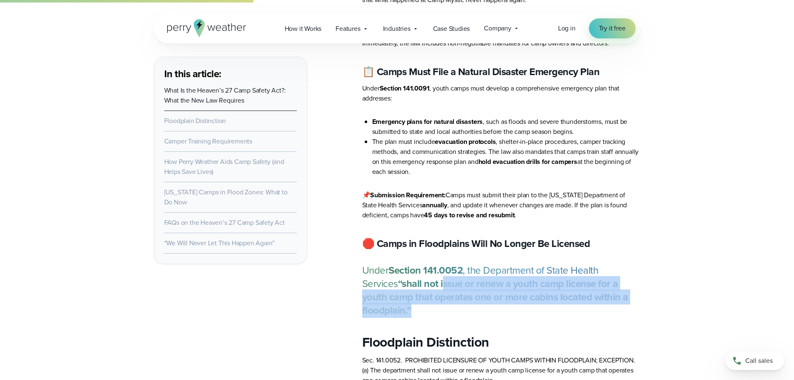
drag, startPoint x: 409, startPoint y: 266, endPoint x: 637, endPoint y: 280, distance: 227.7
click at [637, 280] on p "Under Section 141.0052 , the Department of State Health Services “shall not iss…" at bounding box center [501, 290] width 279 height 53
click at [638, 284] on p "Under Section 141.0052 , the Department of State Health Services “shall not iss…" at bounding box center [501, 290] width 279 height 53
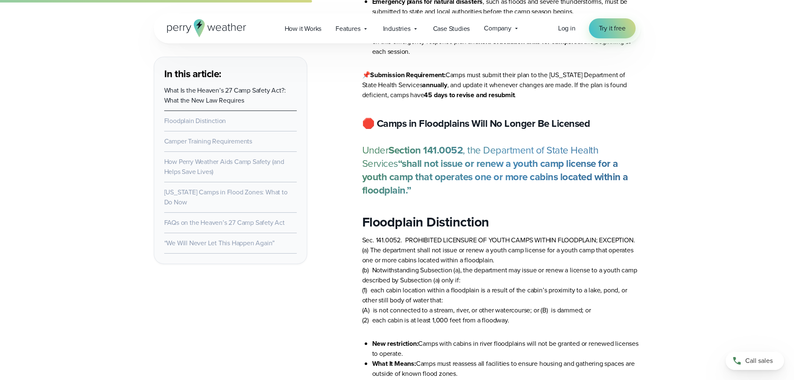
scroll to position [792, 0]
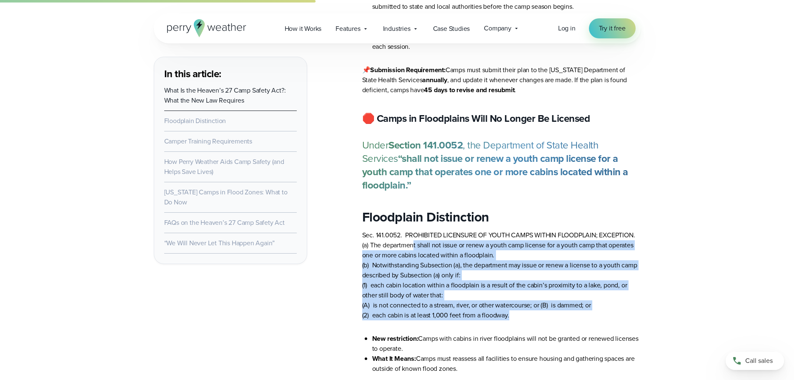
drag, startPoint x: 444, startPoint y: 220, endPoint x: 525, endPoint y: 295, distance: 110.1
click at [525, 286] on p "Sec. 141.0052. PROHIBITED LICENSURE OF YOUTH CAMPS WITHIN FLOODPLAIN; EXCEPTION…" at bounding box center [501, 275] width 279 height 90
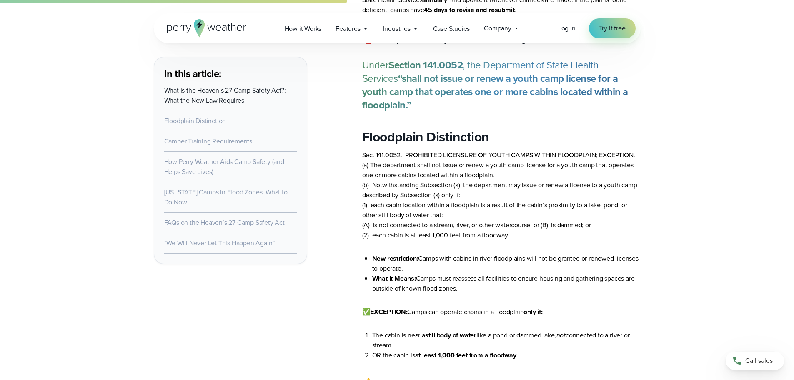
scroll to position [876, 0]
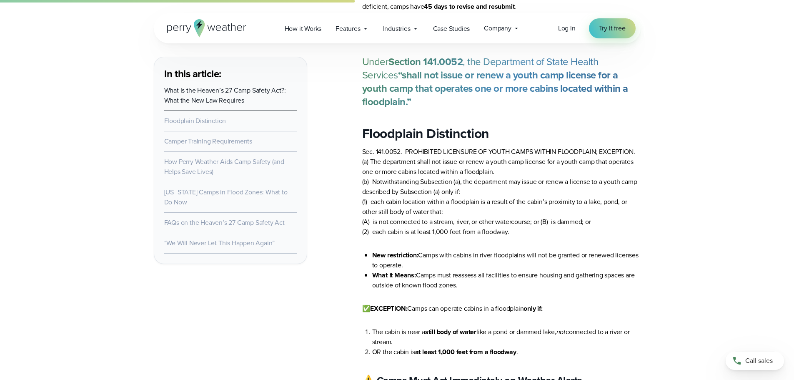
drag, startPoint x: 424, startPoint y: 232, endPoint x: 531, endPoint y: 267, distance: 112.3
click at [485, 270] on li "What It Means: Camps must reassess all facilities to ensure housing and gatheri…" at bounding box center [506, 280] width 269 height 20
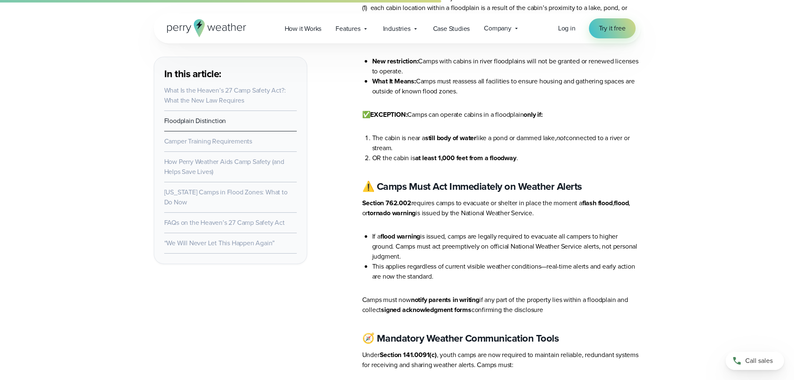
scroll to position [1084, 0]
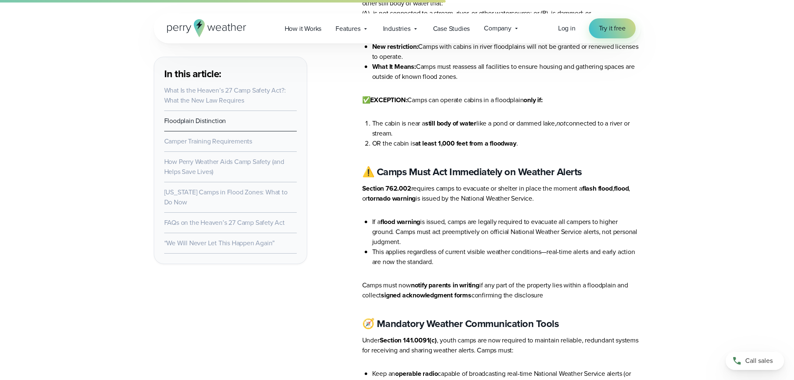
drag, startPoint x: 425, startPoint y: 260, endPoint x: 562, endPoint y: 271, distance: 137.2
click at [562, 280] on p "Camps must now notify parents in writing if any part of the property lies withi…" at bounding box center [501, 290] width 279 height 20
click at [533, 280] on p "Camps must now notify parents in writing if any part of the property lies withi…" at bounding box center [501, 290] width 279 height 20
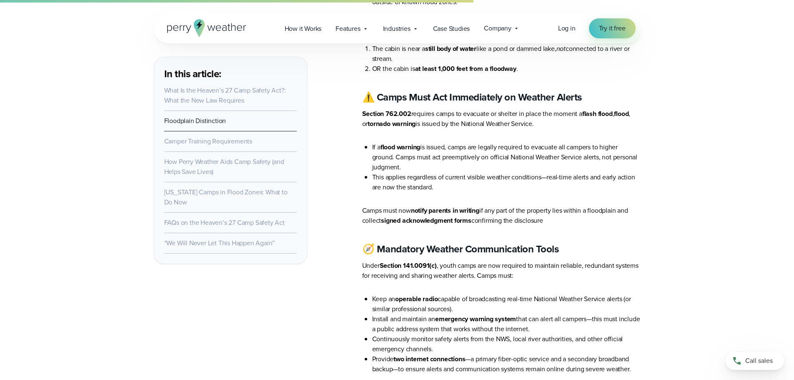
scroll to position [1167, 0]
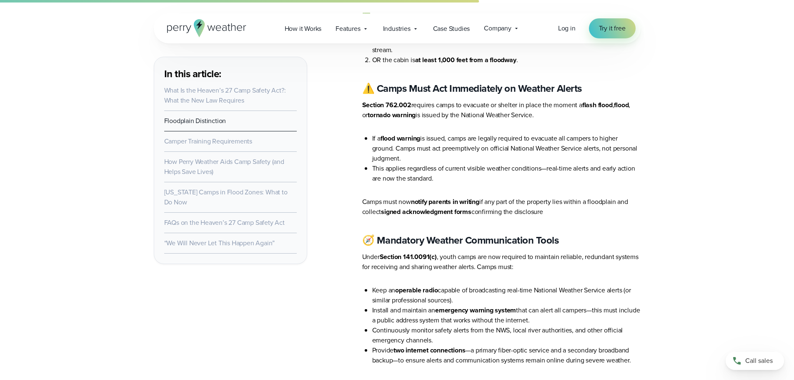
drag, startPoint x: 379, startPoint y: 266, endPoint x: 563, endPoint y: 296, distance: 186.9
click at [563, 296] on ul "Keep an operable radio capable of broadcasting real-time National Weather Servi…" at bounding box center [501, 325] width 279 height 80
click at [540, 305] on li "Install and maintain an emergency warning system that can alert all campers—thi…" at bounding box center [506, 315] width 269 height 20
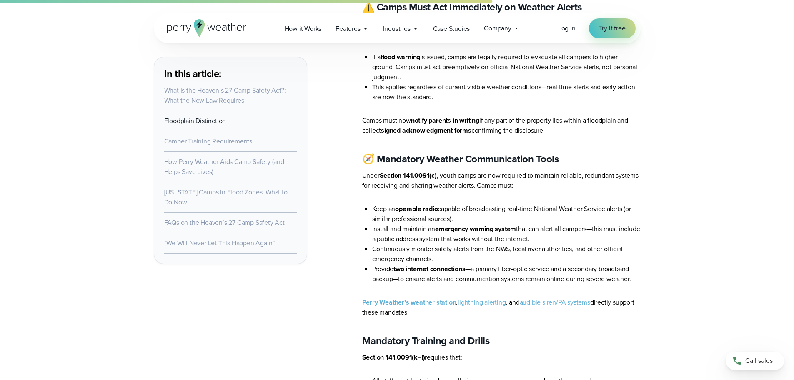
scroll to position [1251, 0]
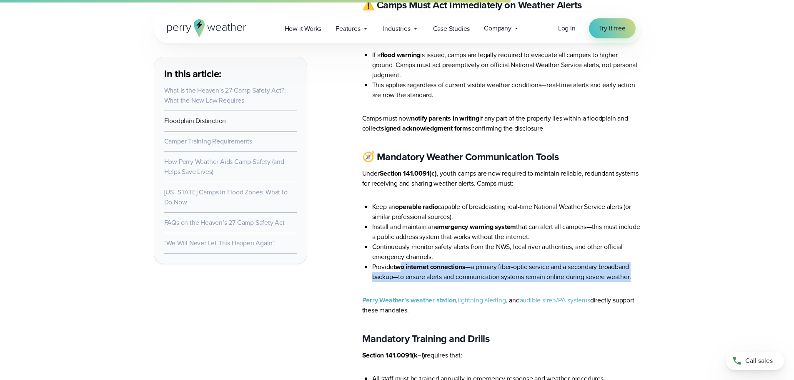
drag, startPoint x: 404, startPoint y: 243, endPoint x: 649, endPoint y: 255, distance: 245.0
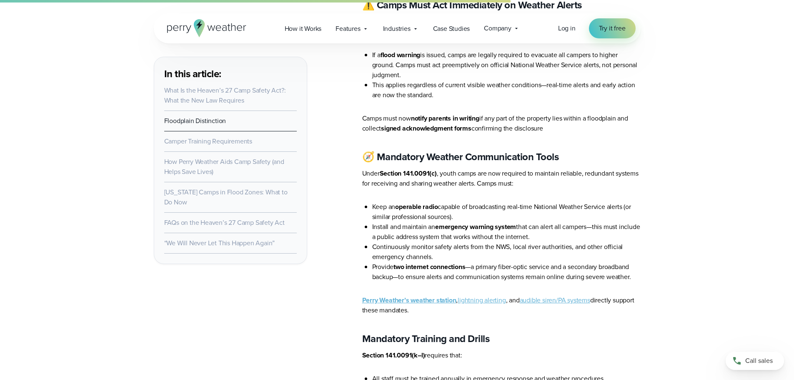
scroll to position [1293, 0]
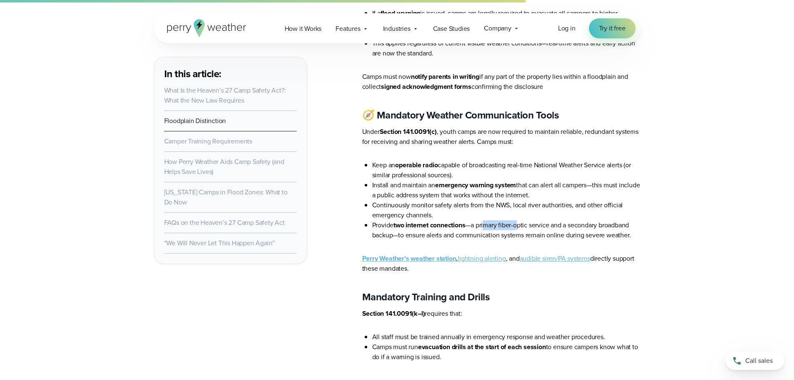
drag, startPoint x: 488, startPoint y: 205, endPoint x: 522, endPoint y: 208, distance: 33.9
click at [522, 220] on li "Provide two internet connections —a primary fiber-optic service and a secondary…" at bounding box center [506, 230] width 269 height 20
click at [492, 220] on li "Provide two internet connections —a primary fiber-optic service and a secondary…" at bounding box center [506, 230] width 269 height 20
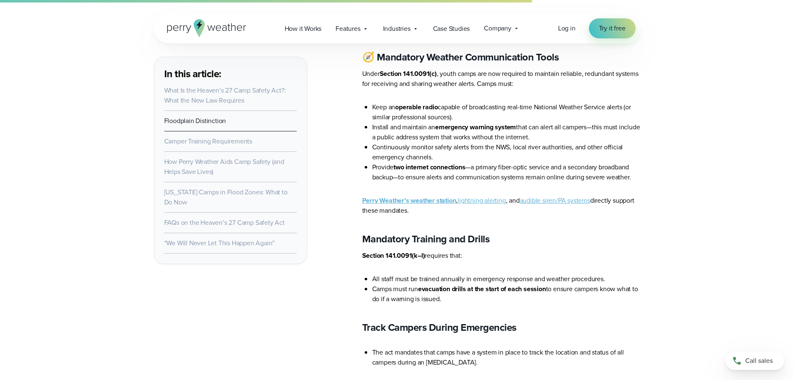
scroll to position [1376, 0]
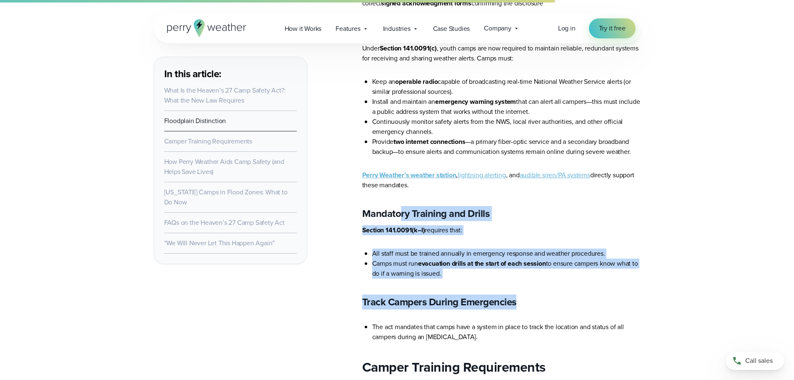
drag, startPoint x: 401, startPoint y: 190, endPoint x: 644, endPoint y: 265, distance: 254.9
click at [556, 265] on article "In the wake of the tragic Camp Mystic floods that claimed the lives of 27 child…" at bounding box center [501, 385] width 279 height 2894
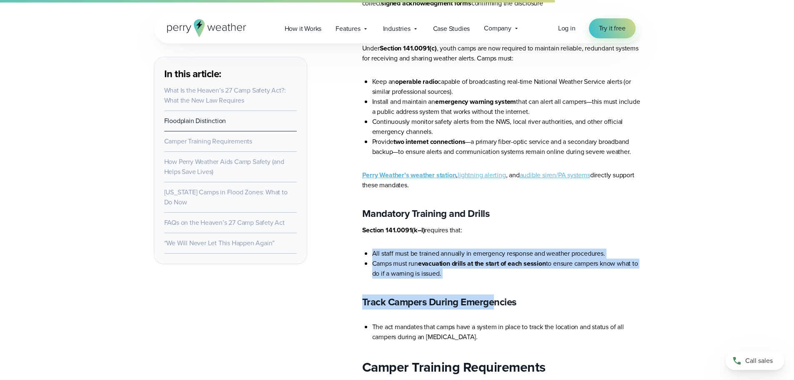
drag, startPoint x: 493, startPoint y: 260, endPoint x: 364, endPoint y: 232, distance: 132.2
click at [364, 232] on article "In the wake of the tragic Camp Mystic floods that claimed the lives of 27 child…" at bounding box center [501, 385] width 279 height 2894
click at [377, 249] on li "All staff must be trained annually in emergency response and weather procedures." at bounding box center [506, 254] width 269 height 10
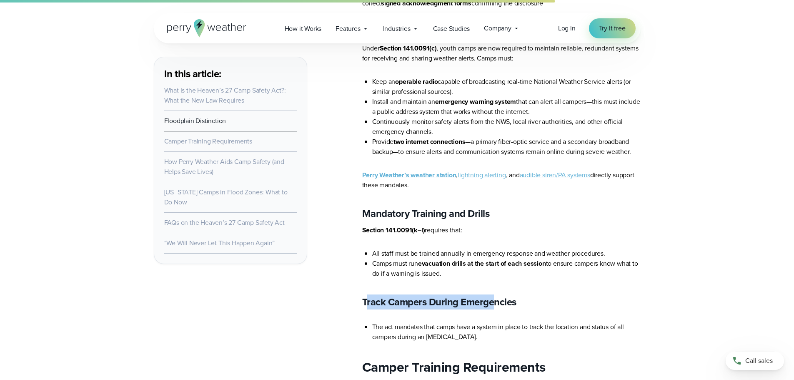
drag, startPoint x: 369, startPoint y: 279, endPoint x: 495, endPoint y: 279, distance: 126.3
click at [495, 294] on strong "Track Campers During Emergencies" at bounding box center [439, 301] width 154 height 15
click at [523, 295] on h3 "Track Campers During Emergencies" at bounding box center [501, 301] width 279 height 13
drag, startPoint x: 461, startPoint y: 233, endPoint x: 512, endPoint y: 249, distance: 53.4
click at [512, 249] on ul "All staff must be trained annually in emergency response and weather procedures…" at bounding box center [501, 264] width 279 height 30
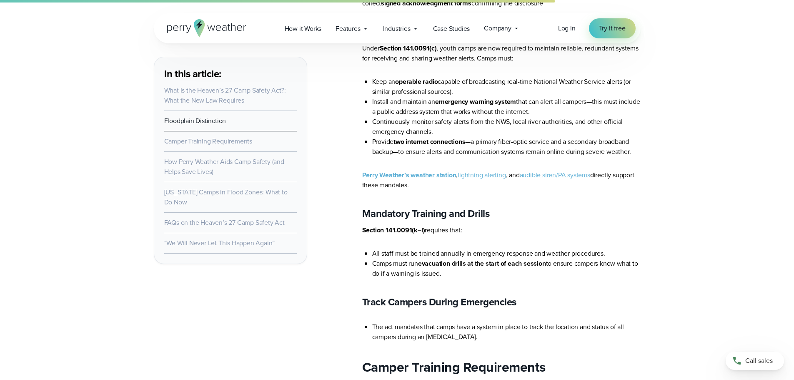
click at [510, 259] on li "Camps must run evacuation drills at the start of each session to ensure campers…" at bounding box center [506, 269] width 269 height 20
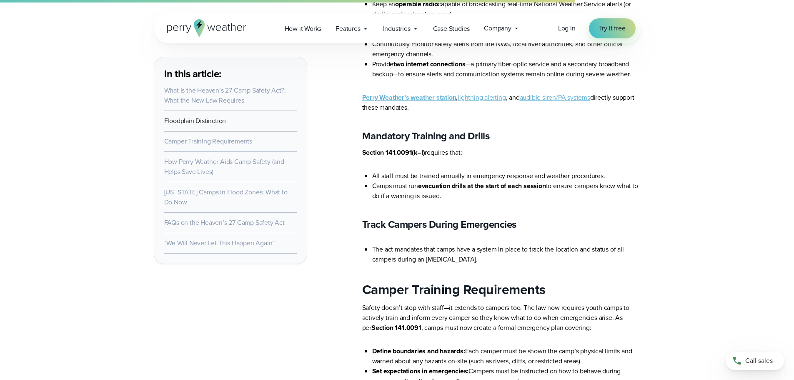
scroll to position [1459, 0]
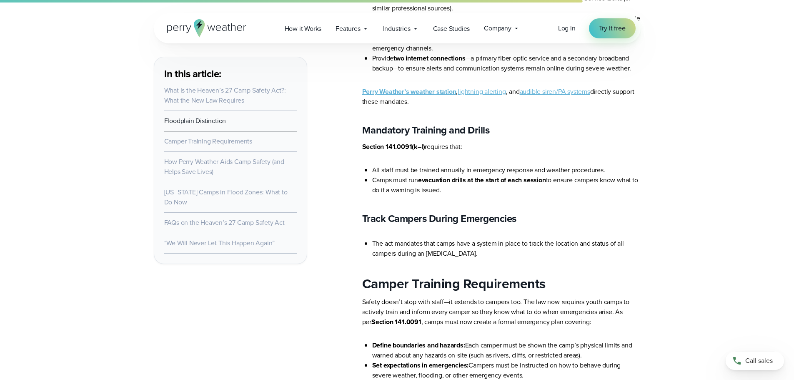
drag, startPoint x: 416, startPoint y: 223, endPoint x: 512, endPoint y: 233, distance: 96.8
click at [512, 238] on li "The act mandates that camps have a system in place to track the location and st…" at bounding box center [506, 248] width 269 height 20
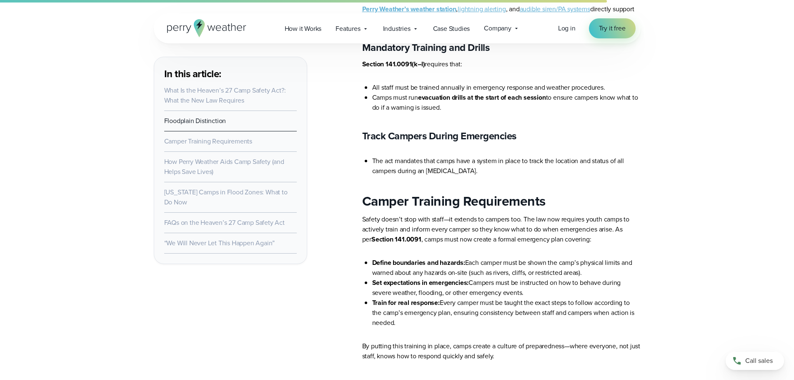
scroll to position [1543, 0]
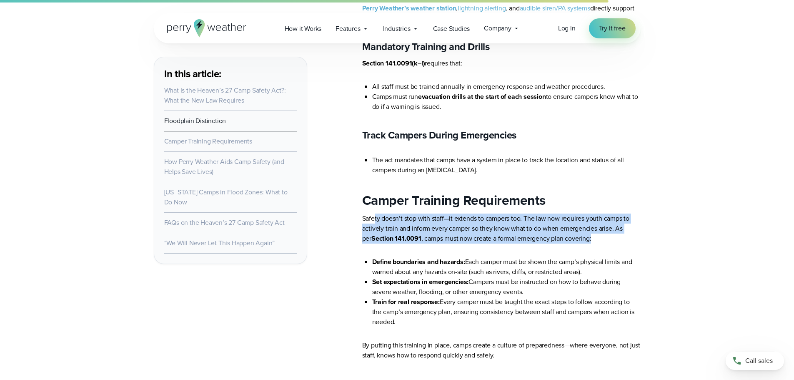
drag, startPoint x: 374, startPoint y: 202, endPoint x: 625, endPoint y: 223, distance: 251.0
click at [625, 223] on p "Safety doesn’t stop with staff—it extends to campers too. The law now requires …" at bounding box center [501, 228] width 279 height 30
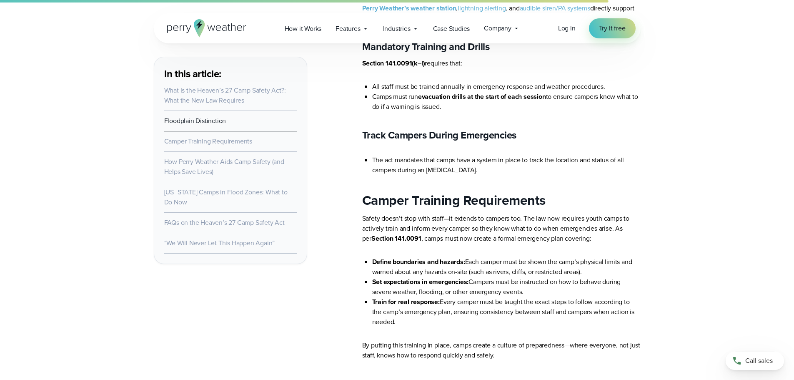
click at [622, 226] on article "In the wake of the tragic Camp Mystic floods that claimed the lives of 27 child…" at bounding box center [501, 218] width 279 height 2894
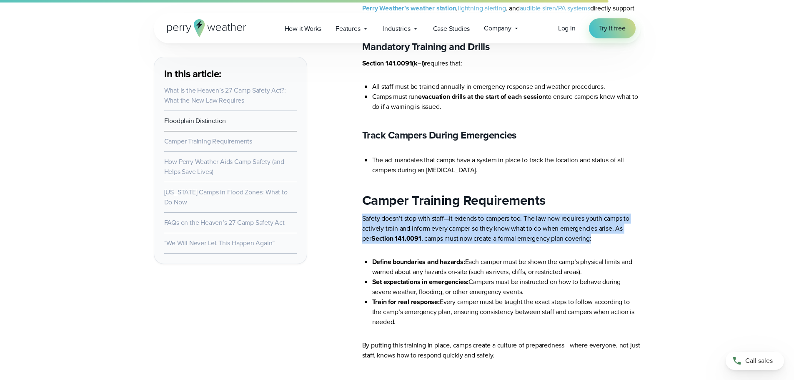
drag, startPoint x: 575, startPoint y: 223, endPoint x: 355, endPoint y: 195, distance: 222.0
click at [355, 195] on main "In this article: What Is the Heaven’s 27 Camp Safety Act?: What the New Law Req…" at bounding box center [397, 218] width 487 height 2894
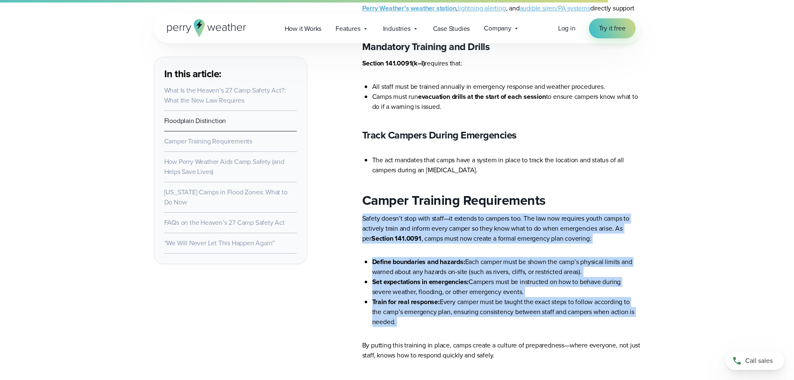
drag, startPoint x: 356, startPoint y: 195, endPoint x: 405, endPoint y: 299, distance: 115.3
click at [405, 299] on main "In this article: What Is the Heaven’s 27 Camp Safety Act?: What the New Law Req…" at bounding box center [397, 218] width 487 height 2894
click at [405, 299] on li "Train for real response: Every camper must be taught the exact steps to follow …" at bounding box center [506, 312] width 269 height 30
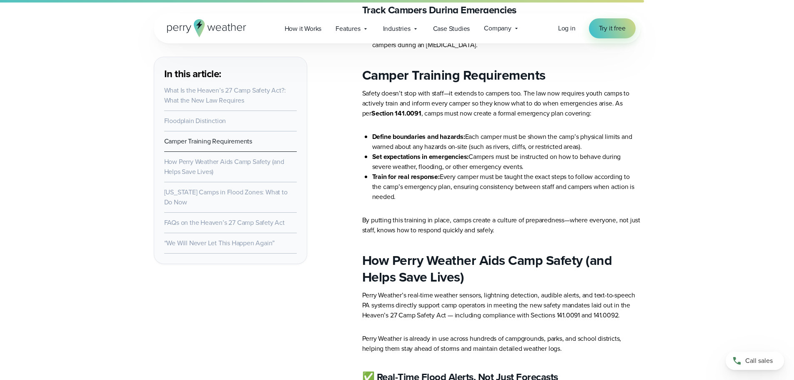
scroll to position [1709, 0]
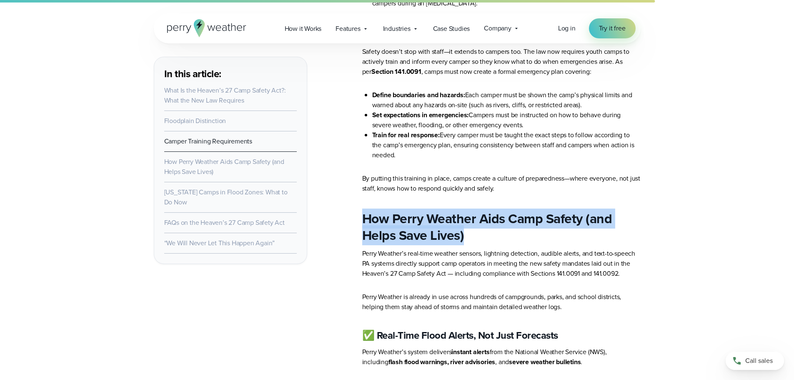
drag, startPoint x: 362, startPoint y: 198, endPoint x: 489, endPoint y: 214, distance: 127.3
click at [489, 214] on h2 "How Perry Weather Aids Camp Safety (and Helps Save Lives)" at bounding box center [501, 226] width 279 height 33
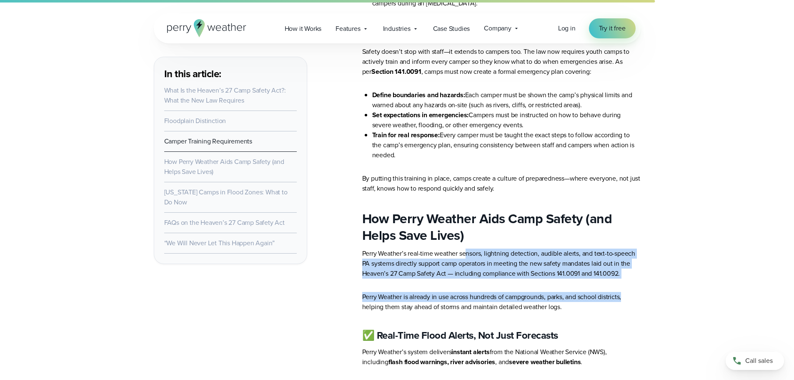
drag, startPoint x: 466, startPoint y: 235, endPoint x: 631, endPoint y: 262, distance: 166.8
click at [631, 262] on article "In the wake of the tragic Camp Mystic floods that claimed the lives of 27 child…" at bounding box center [501, 51] width 279 height 2894
click at [633, 261] on article "In the wake of the tragic Camp Mystic floods that claimed the lives of 27 child…" at bounding box center [501, 51] width 279 height 2894
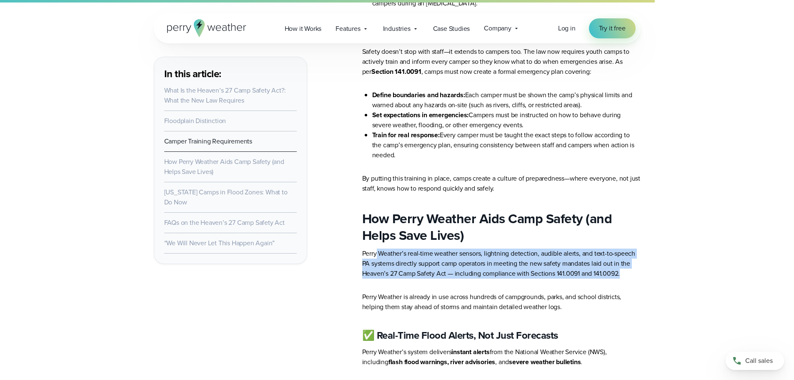
drag, startPoint x: 377, startPoint y: 238, endPoint x: 630, endPoint y: 254, distance: 254.4
click at [630, 254] on p "Perry Weather’s real-time weather sensors, lightning detection, audible alerts,…" at bounding box center [501, 264] width 279 height 30
click at [631, 254] on p "Perry Weather’s real-time weather sensors, lightning detection, audible alerts,…" at bounding box center [501, 264] width 279 height 30
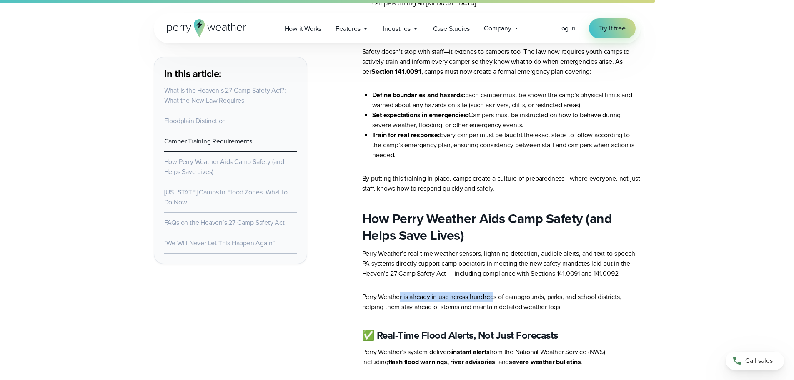
drag, startPoint x: 399, startPoint y: 281, endPoint x: 497, endPoint y: 281, distance: 97.6
click at [497, 292] on p "Perry Weather is already in use across hundreds of campgrounds, parks, and scho…" at bounding box center [501, 302] width 279 height 20
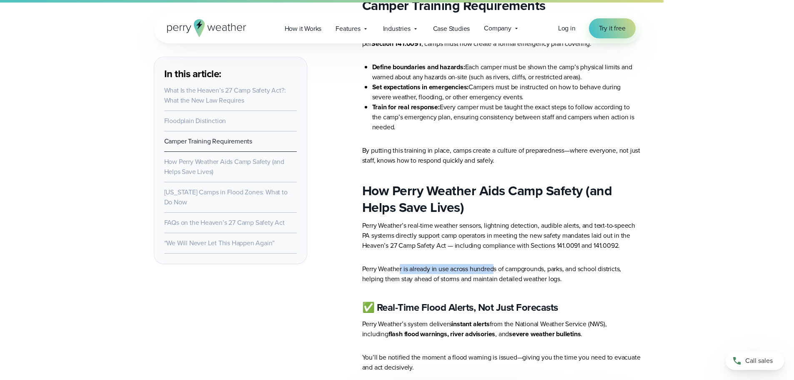
scroll to position [1793, 0]
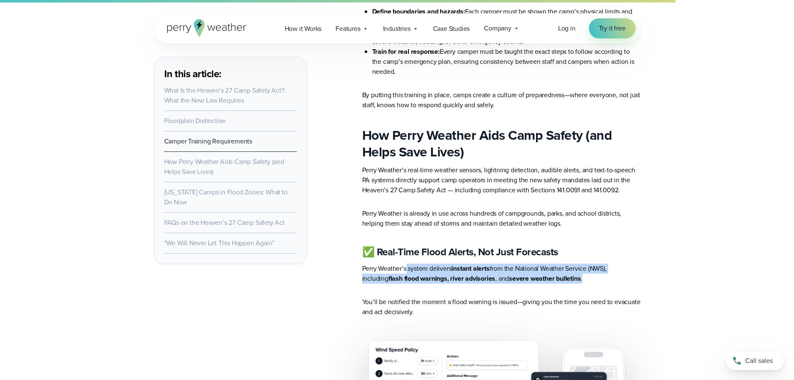
drag, startPoint x: 407, startPoint y: 248, endPoint x: 554, endPoint y: 278, distance: 150.1
click at [581, 265] on p "Perry Weather’s system delivers instant alerts from the National Weather Servic…" at bounding box center [501, 274] width 279 height 20
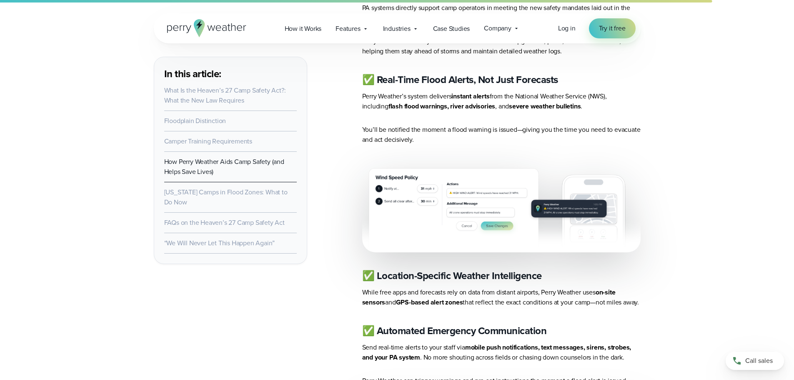
scroll to position [2001, 0]
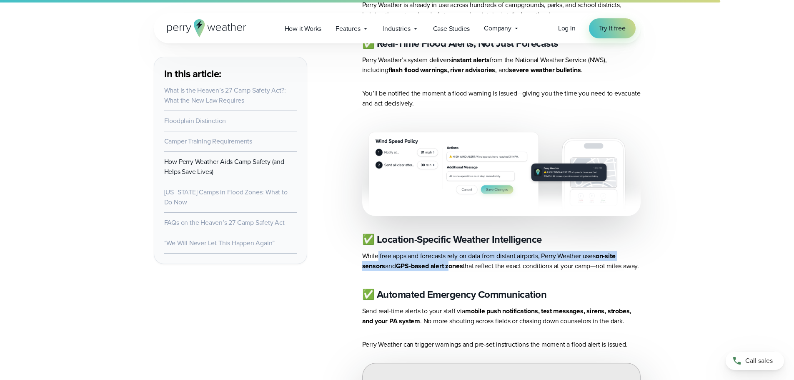
drag, startPoint x: 378, startPoint y: 238, endPoint x: 453, endPoint y: 251, distance: 75.7
click at [453, 251] on p "While free apps and forecasts rely on data from distant airports, Perry Weather…" at bounding box center [501, 261] width 279 height 20
click at [453, 261] on strong "GPS-based alert zones" at bounding box center [429, 266] width 67 height 10
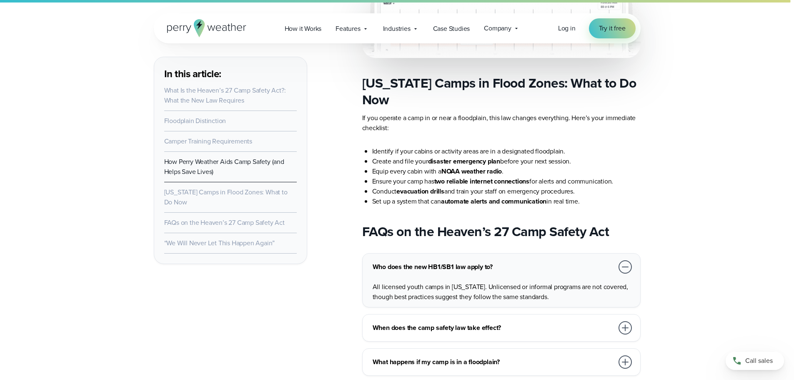
scroll to position [2627, 0]
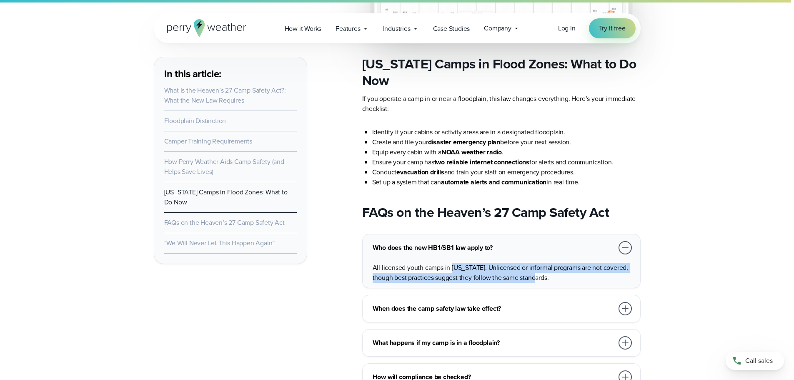
drag, startPoint x: 452, startPoint y: 251, endPoint x: 536, endPoint y: 256, distance: 84.8
click at [536, 263] on p "All licensed youth camps in Texas. Unlicensed or informal programs are not cove…" at bounding box center [503, 273] width 261 height 20
click at [539, 263] on p "All licensed youth camps in Texas. Unlicensed or informal programs are not cove…" at bounding box center [503, 273] width 261 height 20
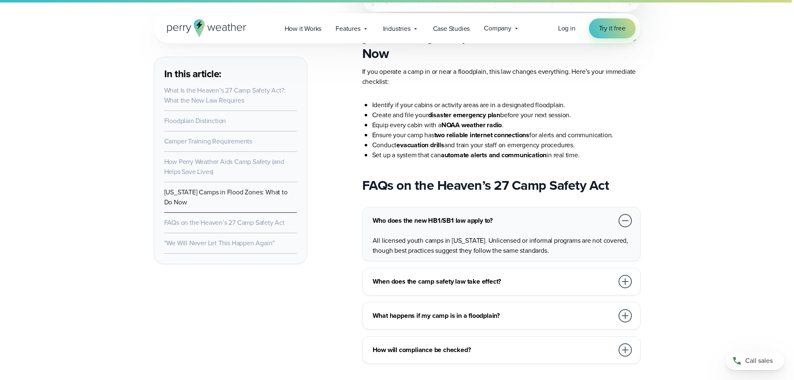
scroll to position [2668, 0]
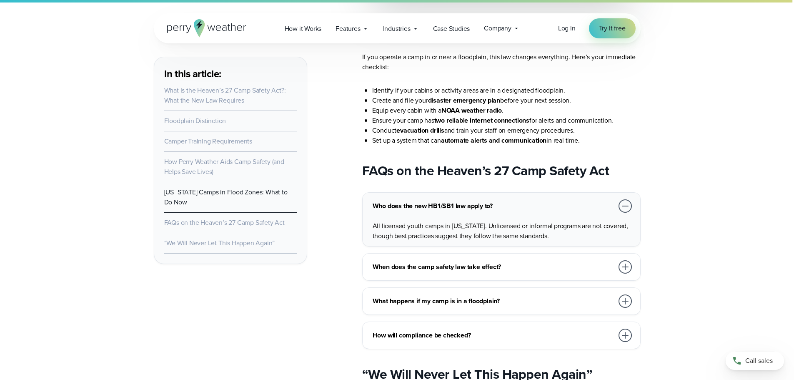
click at [510, 262] on h3 "When does the camp safety law take effect?" at bounding box center [493, 267] width 241 height 10
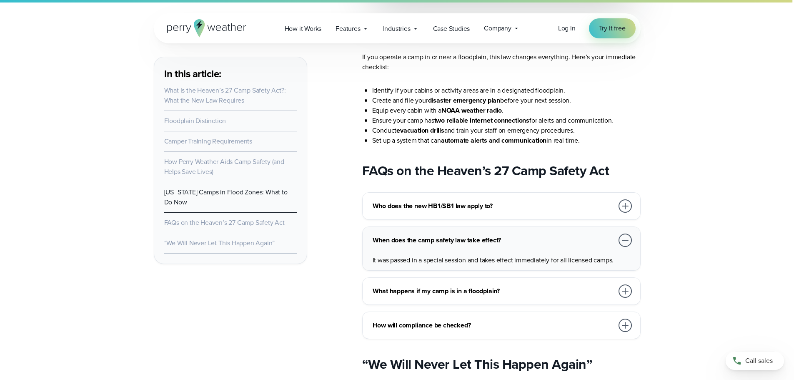
click at [507, 286] on h3 "What happens if my camp is in a floodplain?" at bounding box center [493, 291] width 241 height 10
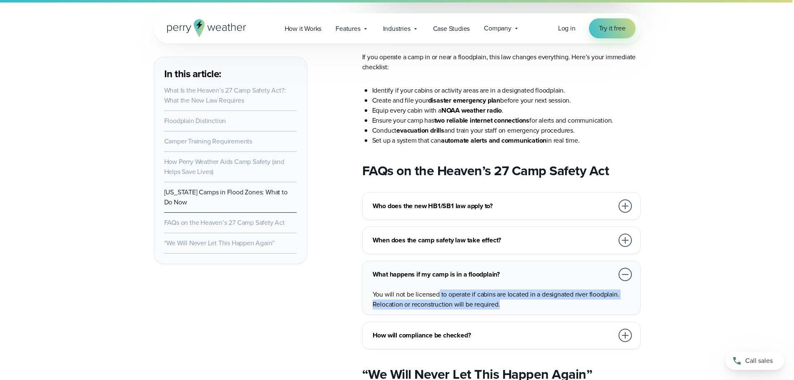
drag, startPoint x: 440, startPoint y: 276, endPoint x: 503, endPoint y: 285, distance: 63.5
click at [503, 289] on p "You will not be licensed to operate if cabins are located in a designated river…" at bounding box center [503, 299] width 261 height 20
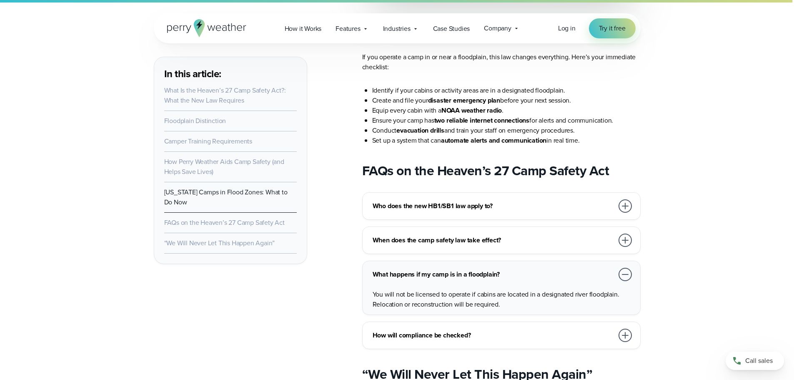
click at [501, 330] on h3 "How will compliance be checked?" at bounding box center [493, 335] width 241 height 10
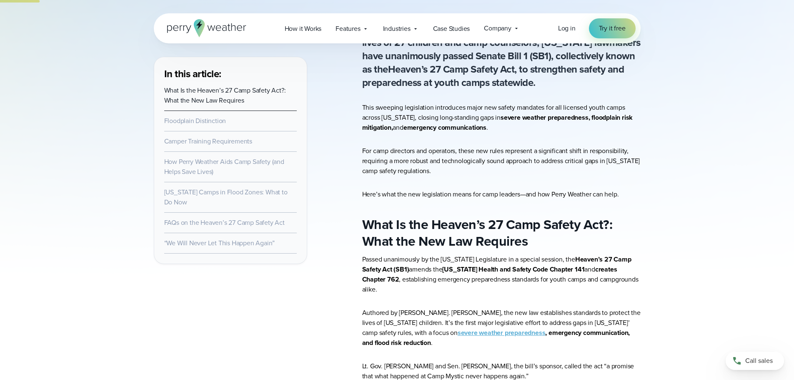
scroll to position [292, 0]
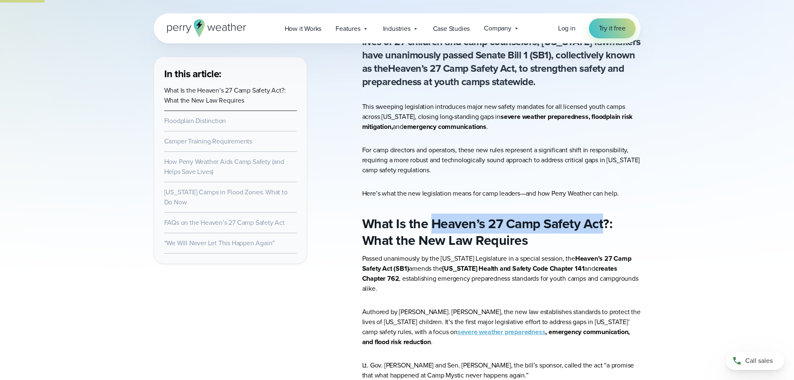
drag, startPoint x: 434, startPoint y: 223, endPoint x: 603, endPoint y: 221, distance: 169.3
click at [603, 221] on strong "What Is the Heaven’s 27 Camp Safety Act?: What the New Law Requires" at bounding box center [487, 231] width 251 height 37
copy strong "Heaven’s 27 Camp Safety Act"
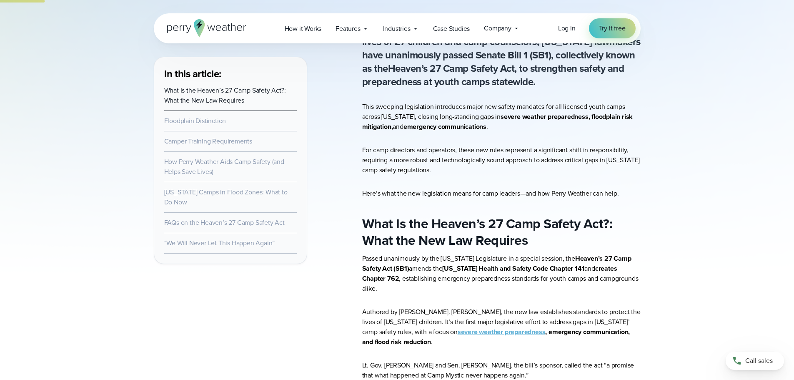
drag, startPoint x: 424, startPoint y: 269, endPoint x: 552, endPoint y: 267, distance: 127.6
click at [552, 267] on p "Passed unanimously by the Texas Legislature in a special session, the Heaven’s …" at bounding box center [501, 274] width 279 height 40
drag, startPoint x: 517, startPoint y: 203, endPoint x: 522, endPoint y: 204, distance: 4.7
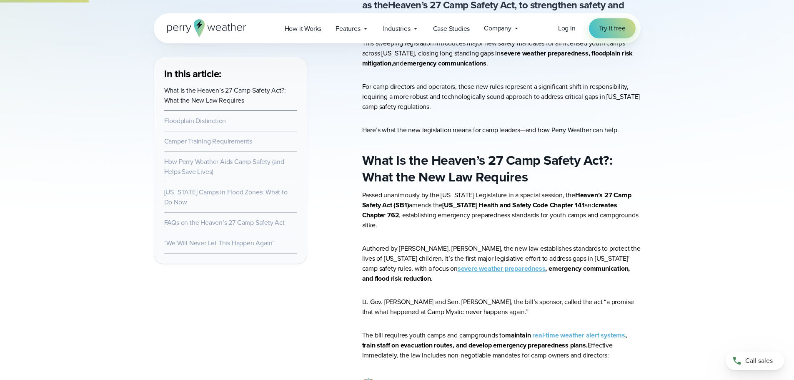
scroll to position [375, 0]
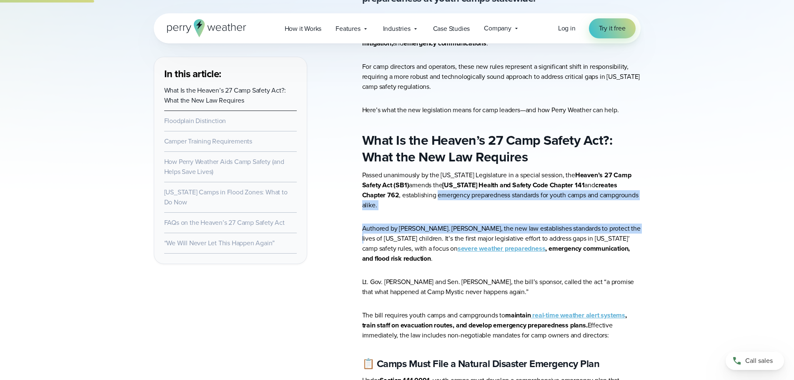
drag, startPoint x: 399, startPoint y: 196, endPoint x: 621, endPoint y: 203, distance: 221.9
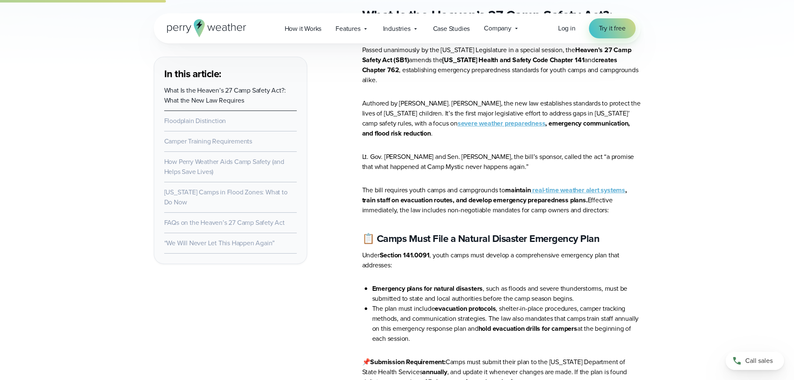
scroll to position [542, 0]
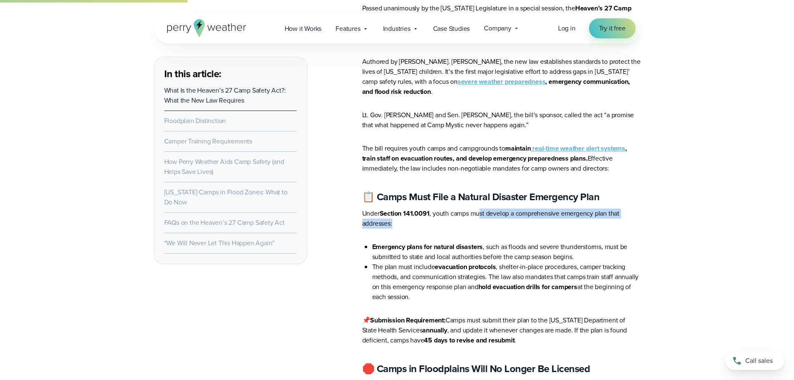
drag, startPoint x: 481, startPoint y: 194, endPoint x: 489, endPoint y: 208, distance: 16.1
click at [489, 208] on p "Under Section 141.0091 , youth camps must develop a comprehensive emergency pla…" at bounding box center [501, 218] width 279 height 20
click at [486, 211] on p "Under Section 141.0091 , youth camps must develop a comprehensive emergency pla…" at bounding box center [501, 218] width 279 height 20
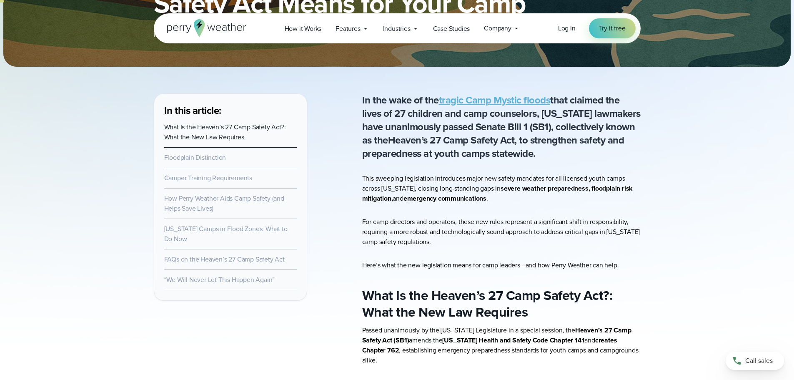
scroll to position [208, 0]
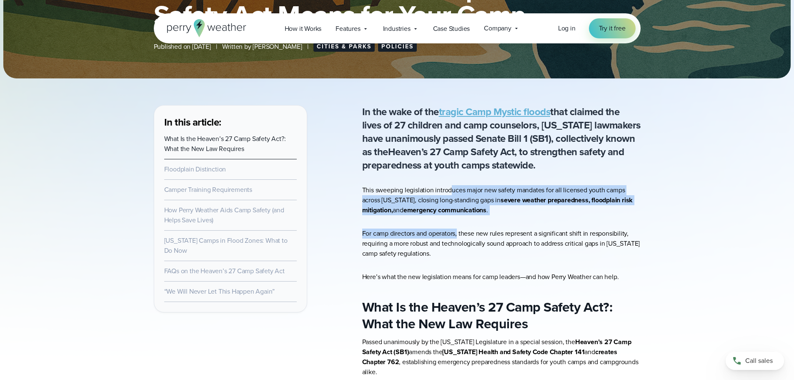
drag, startPoint x: 453, startPoint y: 183, endPoint x: 461, endPoint y: 247, distance: 64.3
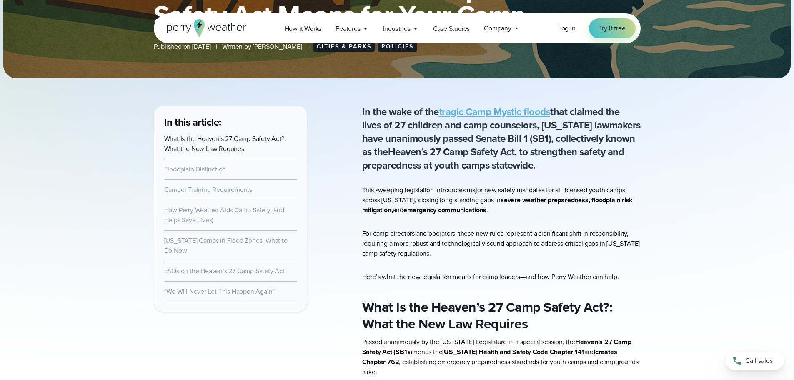
click at [461, 251] on p "For camp directors and operators, these new rules represent a significant shift…" at bounding box center [501, 243] width 279 height 30
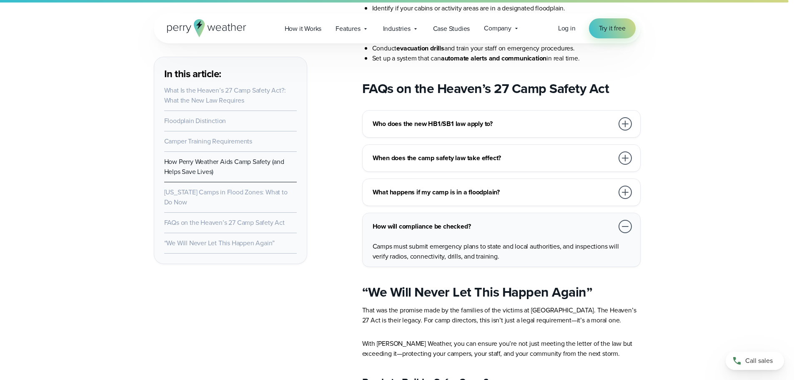
scroll to position [2752, 0]
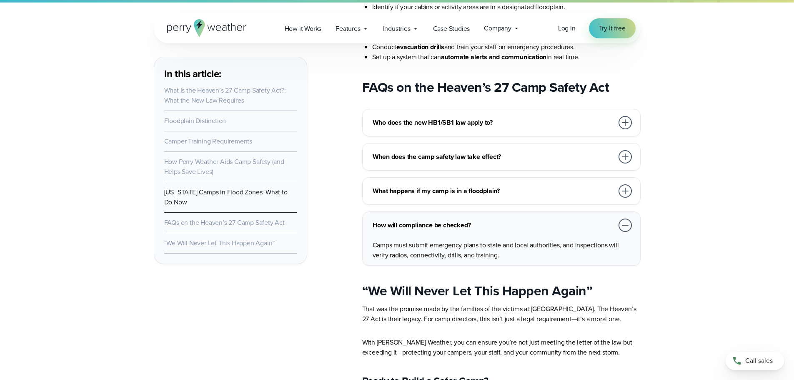
click at [438, 152] on h3 "When does the camp safety law take effect?" at bounding box center [493, 157] width 241 height 10
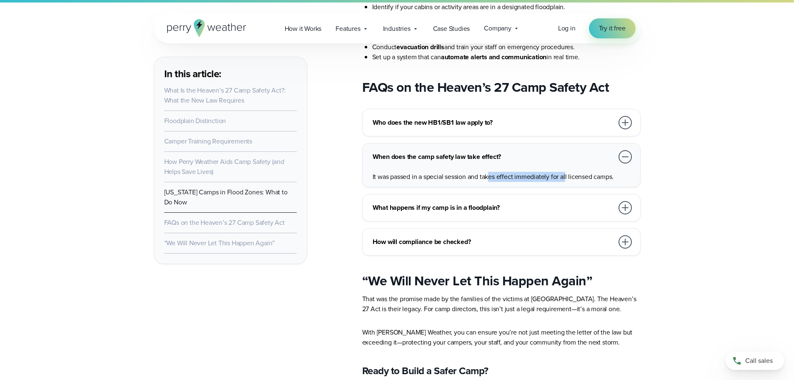
drag, startPoint x: 491, startPoint y: 158, endPoint x: 566, endPoint y: 156, distance: 75.1
click at [566, 172] on p "It was passed in a special session and takes effect immediately for all license…" at bounding box center [503, 177] width 261 height 10
click at [575, 172] on p "It was passed in a special session and takes effect immediately for all license…" at bounding box center [503, 177] width 261 height 10
click at [540, 118] on h3 "Who does the new HB1/SB1 law apply to?" at bounding box center [493, 123] width 241 height 10
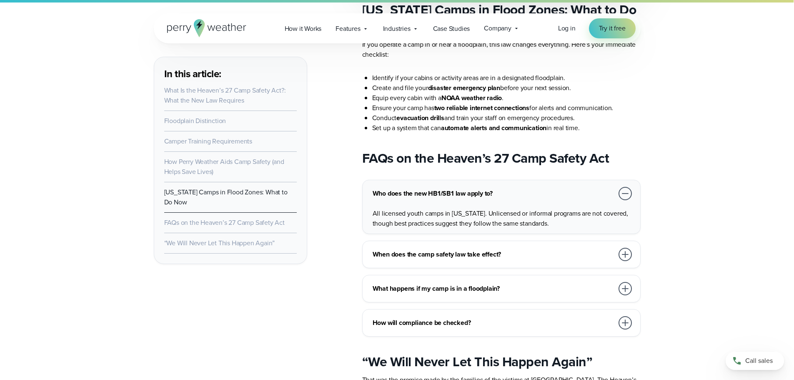
scroll to position [2668, 0]
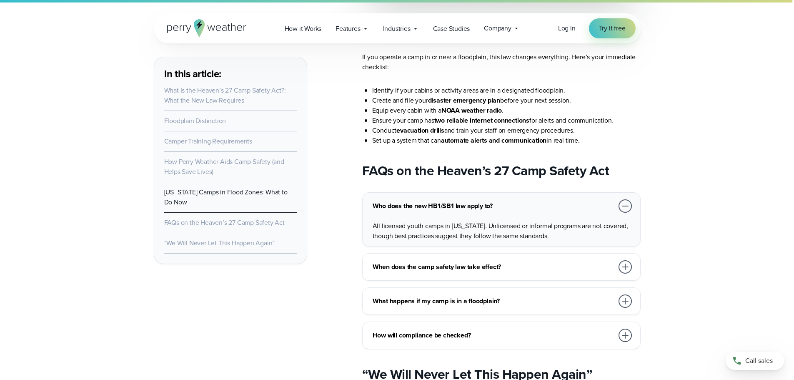
click at [527, 262] on h3 "When does the camp safety law take effect?" at bounding box center [493, 267] width 241 height 10
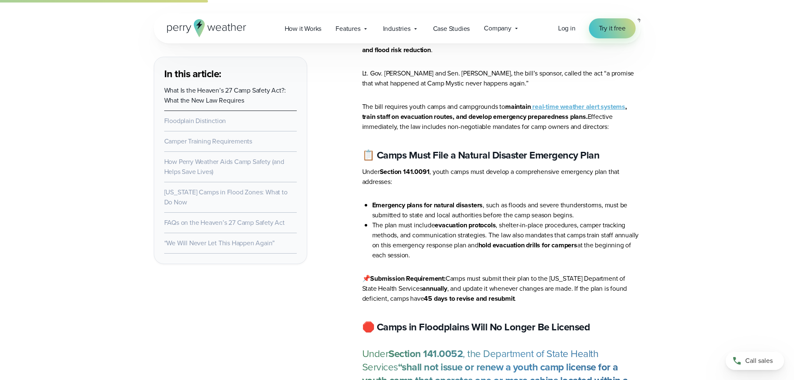
scroll to position [375, 0]
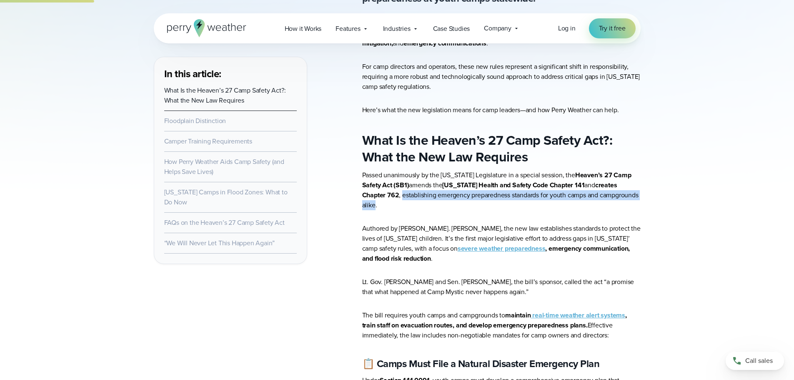
drag, startPoint x: 363, startPoint y: 199, endPoint x: 615, endPoint y: 195, distance: 252.7
click at [615, 195] on p "Passed unanimously by the Texas Legislature in a special session, the Heaven’s …" at bounding box center [501, 190] width 279 height 40
copy p "establishing emergency preparedness standards for youth camps and campgrounds a…"
